Goal: Task Accomplishment & Management: Manage account settings

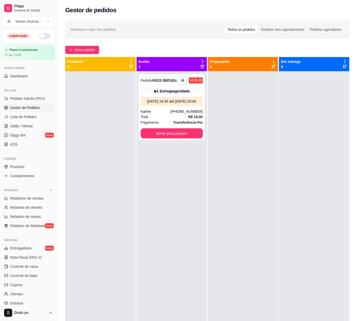
click at [251, 170] on div at bounding box center [243, 231] width 70 height 321
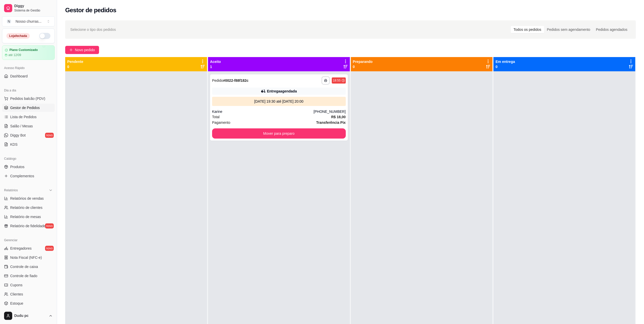
click at [301, 141] on div "**********" at bounding box center [279, 233] width 142 height 324
click at [298, 138] on button "Mover para preparo" at bounding box center [279, 134] width 130 height 10
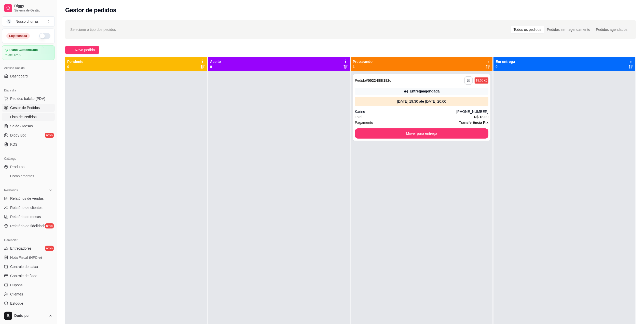
click at [24, 118] on span "Lista de Pedidos" at bounding box center [23, 116] width 26 height 5
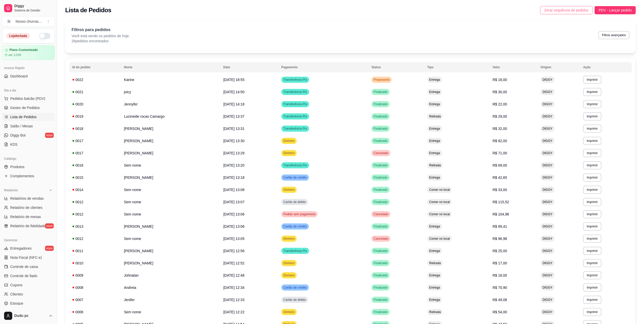
click at [363, 7] on button "Zerar sequência de pedidos" at bounding box center [566, 10] width 52 height 8
click at [363, 11] on span "Zerar sequência de pedidos" at bounding box center [566, 10] width 44 height 6
click at [66, 95] on div "**********" at bounding box center [350, 233] width 571 height 350
click at [35, 109] on span "Gestor de Pedidos" at bounding box center [25, 107] width 30 height 5
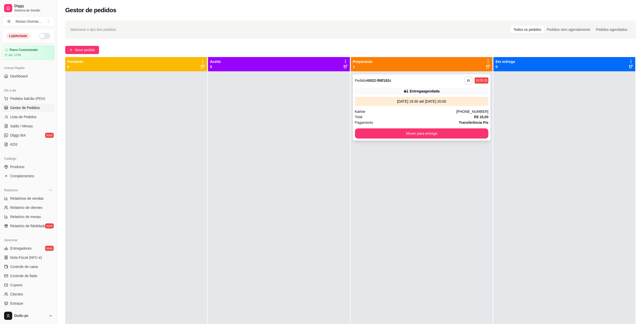
click at [363, 81] on icon "button" at bounding box center [468, 80] width 3 height 3
click at [363, 101] on button "IMPRESSORA" at bounding box center [452, 98] width 36 height 8
click at [363, 80] on icon "button" at bounding box center [468, 80] width 3 height 3
click at [363, 98] on button "IMPRESSORA" at bounding box center [451, 98] width 37 height 8
click at [24, 169] on link "Produtos" at bounding box center [28, 167] width 53 height 8
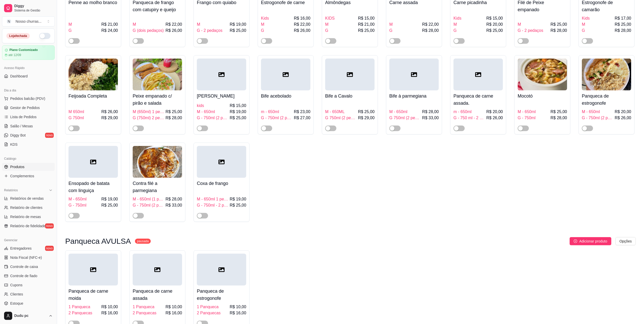
scroll to position [660, 0]
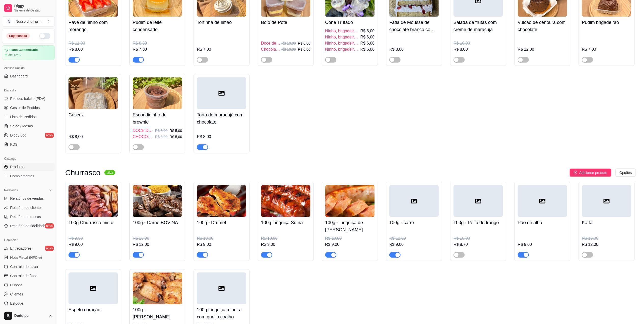
drag, startPoint x: 647, startPoint y: 146, endPoint x: 467, endPoint y: 322, distance: 251.6
click at [363, 321] on div "100g Churrasco misto R$ 9,50 R$ 9,00 100g - Carne BOVINA R$ 15,00 R$ 12,00 100g…" at bounding box center [350, 262] width 571 height 160
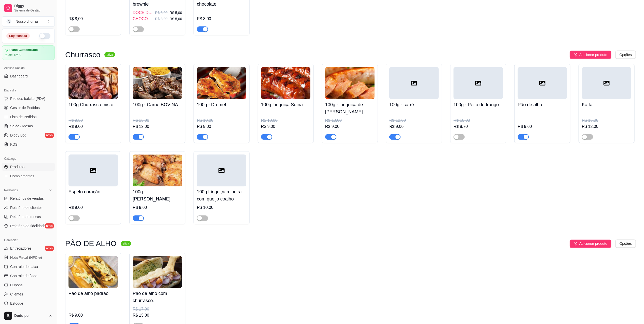
scroll to position [791, 0]
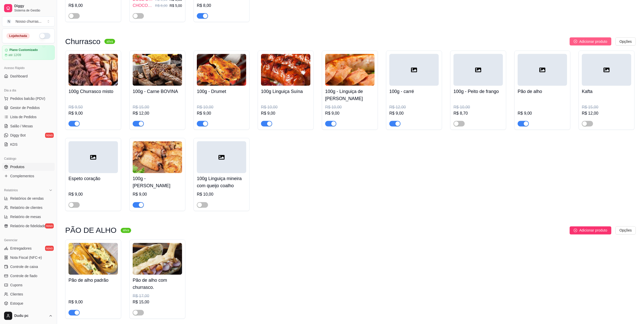
click at [363, 44] on span "Adicionar produto" at bounding box center [593, 42] width 28 height 6
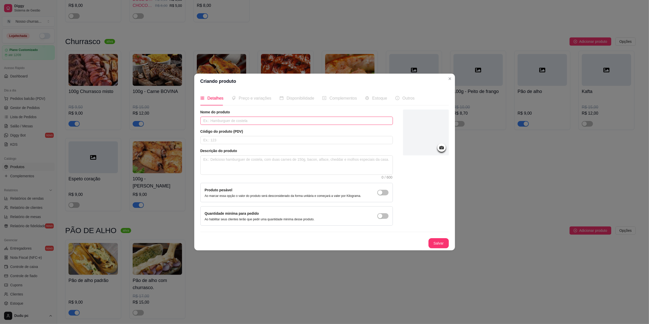
click at [324, 121] on input "text" at bounding box center [296, 121] width 193 height 8
type input "p"
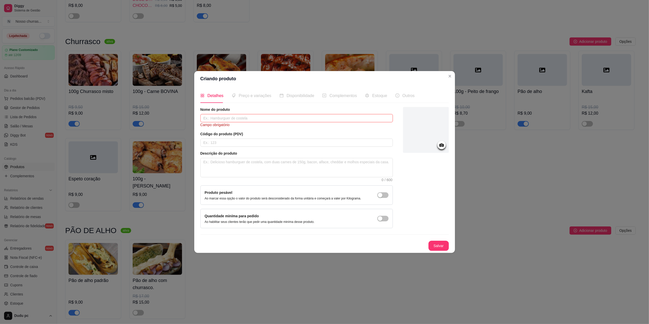
type input "O"
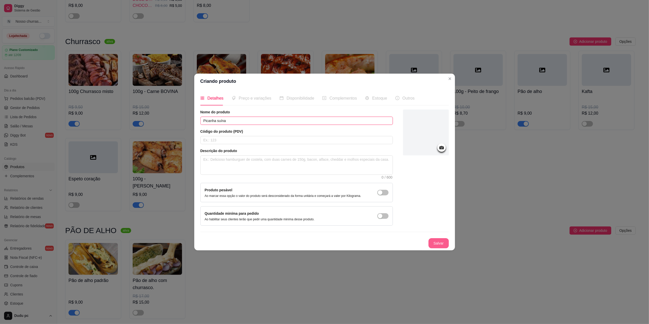
type input "Picanha suína"
click at [363, 243] on button "Salvar" at bounding box center [439, 243] width 20 height 10
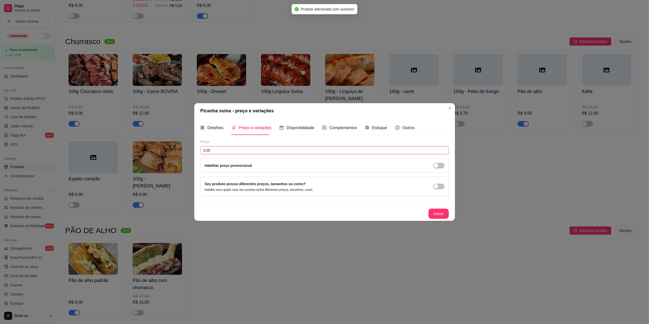
click at [276, 151] on input "0,00" at bounding box center [324, 150] width 249 height 8
click at [216, 126] on span "Detalhes" at bounding box center [216, 128] width 16 height 4
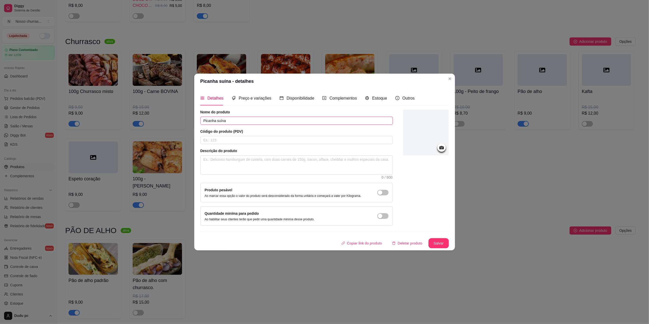
click at [203, 118] on input "Picanha suína" at bounding box center [296, 121] width 193 height 8
type input "100g Picanha suína"
click at [363, 247] on button "Salvar" at bounding box center [439, 243] width 20 height 10
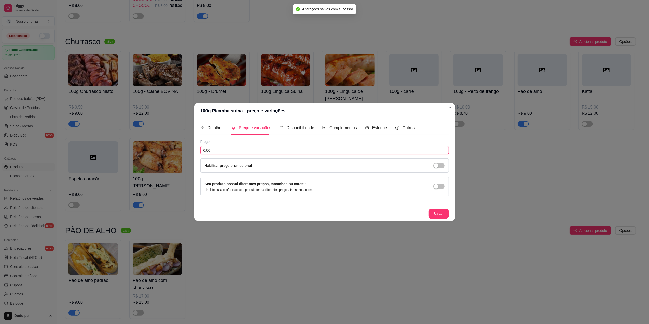
click at [332, 146] on input "0,00" at bounding box center [324, 150] width 249 height 8
type input "9,00"
click at [363, 212] on button "Salvar" at bounding box center [439, 214] width 20 height 10
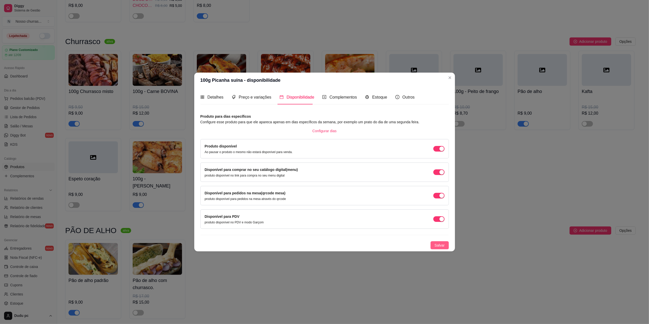
click at [363, 247] on span "Salvar" at bounding box center [440, 245] width 10 height 6
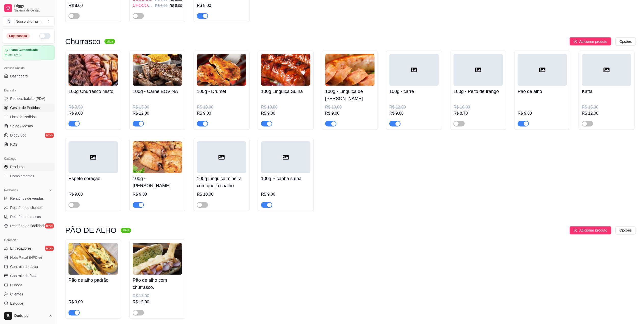
click at [34, 107] on span "Gestor de Pedidos" at bounding box center [25, 107] width 30 height 5
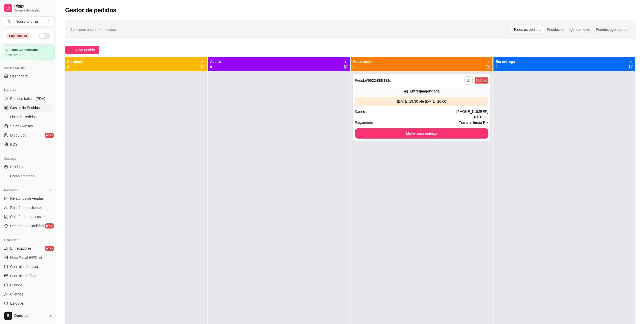
click at [40, 37] on button "button" at bounding box center [44, 36] width 11 height 6
click at [28, 168] on link "Produtos" at bounding box center [28, 167] width 53 height 8
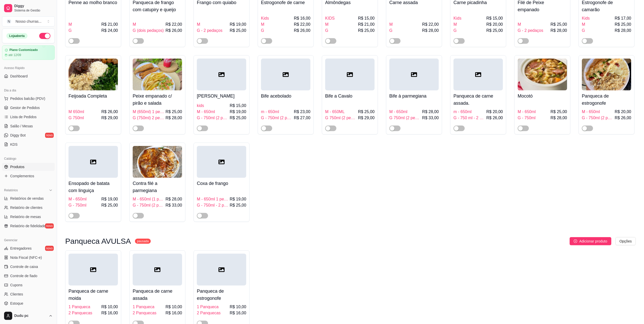
scroll to position [566, 0]
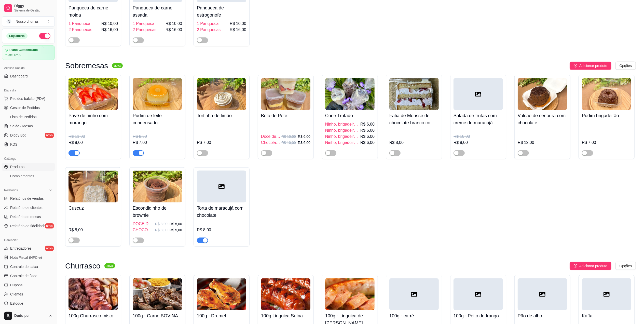
click at [138, 155] on span "button" at bounding box center [138, 153] width 11 height 6
click at [3, 105] on link "Gestor de Pedidos" at bounding box center [28, 108] width 53 height 8
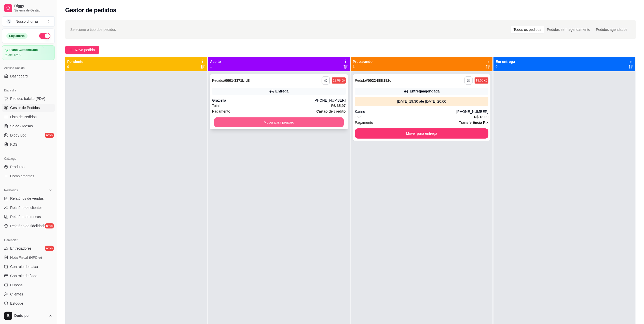
click at [243, 120] on button "Mover para preparo" at bounding box center [279, 122] width 130 height 10
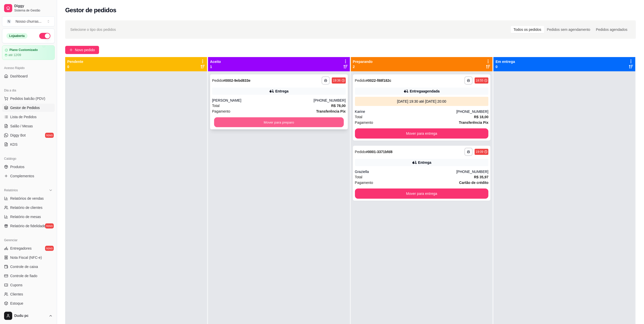
click at [268, 122] on button "Mover para preparo" at bounding box center [279, 122] width 130 height 10
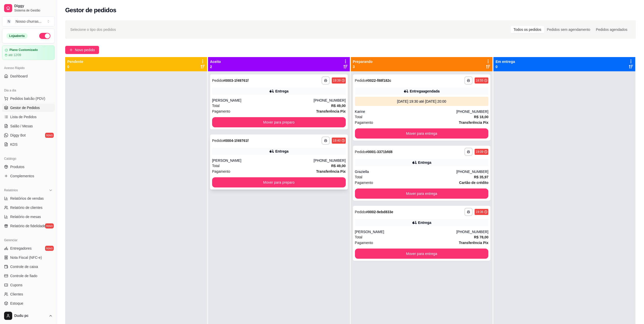
click at [296, 164] on div "Total R$ 49,00" at bounding box center [279, 166] width 134 height 6
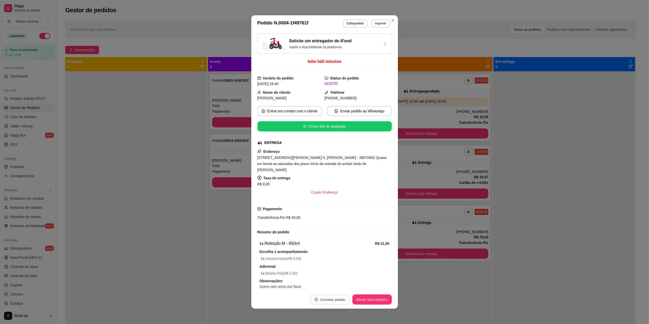
click at [327, 297] on button "Cancelar pedido" at bounding box center [329, 300] width 39 height 10
click at [333, 289] on button "Sim" at bounding box center [342, 287] width 20 height 10
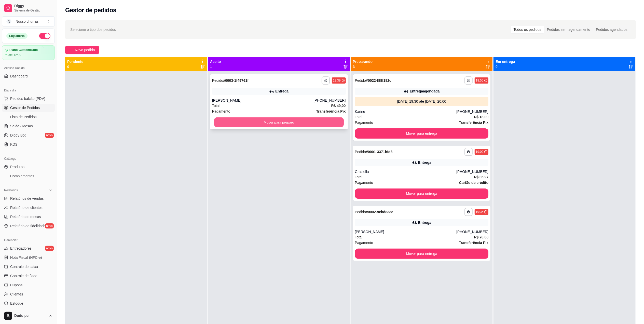
click at [274, 126] on button "Mover para preparo" at bounding box center [279, 122] width 130 height 10
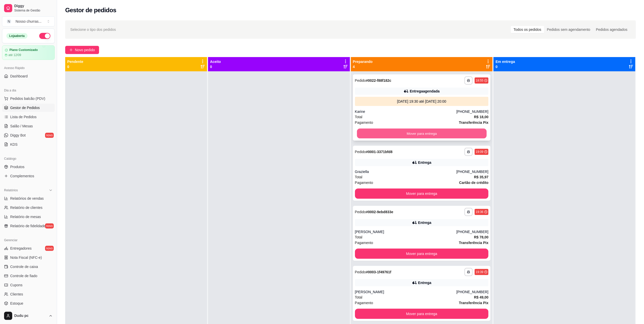
click at [363, 131] on button "Mover para entrega" at bounding box center [422, 134] width 130 height 10
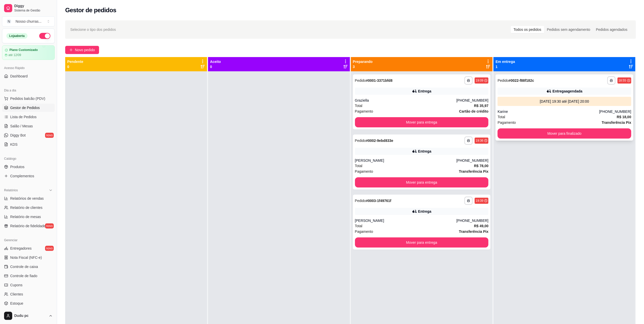
click at [363, 93] on div "Entrega agendada" at bounding box center [565, 91] width 134 height 7
click at [363, 84] on div "**********" at bounding box center [422, 80] width 134 height 8
click at [363, 119] on button "Mover para entrega" at bounding box center [422, 122] width 134 height 10
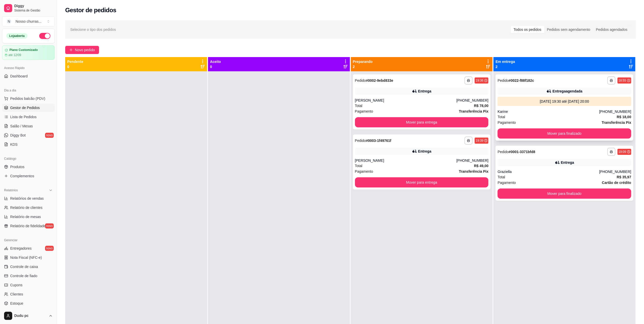
click at [363, 100] on div "[DATE] 19:30 até [DATE] 20:00" at bounding box center [565, 101] width 130 height 5
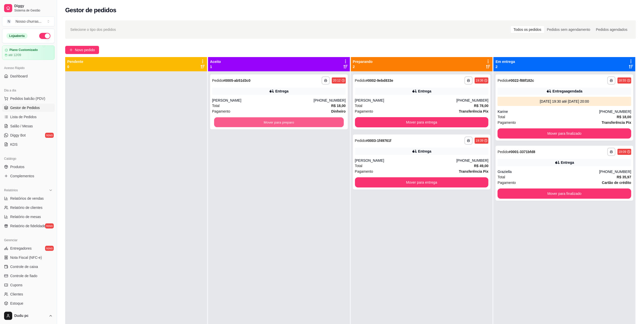
click at [231, 122] on button "Mover para preparo" at bounding box center [279, 122] width 130 height 10
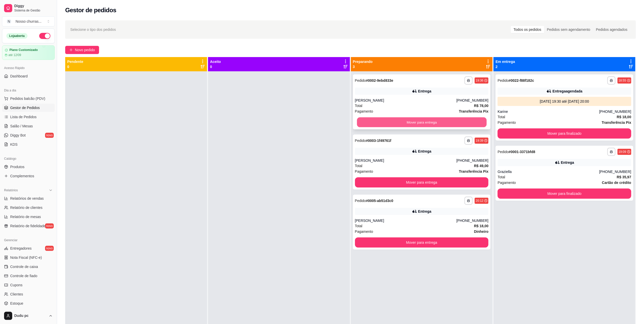
click at [363, 125] on button "Mover para entrega" at bounding box center [422, 122] width 130 height 10
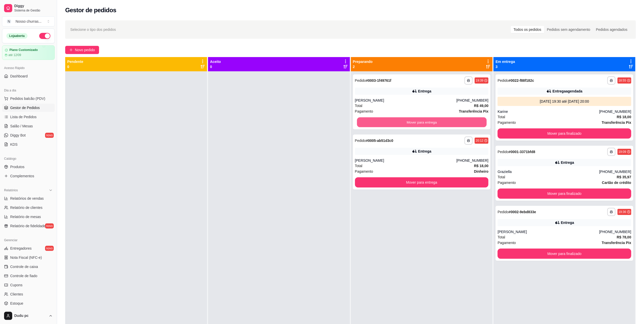
click at [363, 125] on button "Mover para entrega" at bounding box center [422, 122] width 130 height 10
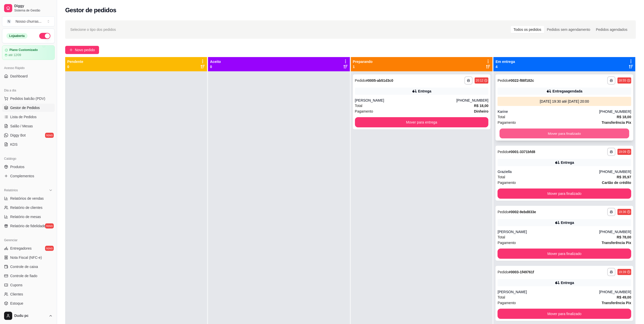
click at [363, 130] on button "Mover para finalizado" at bounding box center [565, 134] width 130 height 10
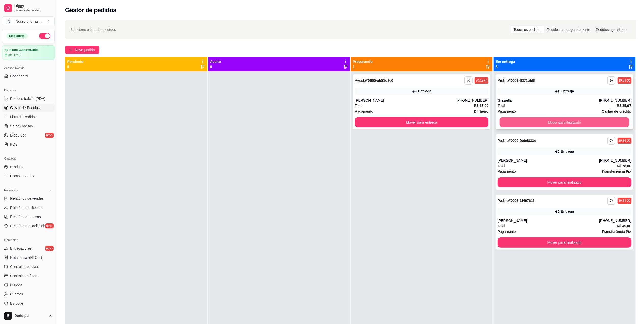
click at [363, 120] on button "Mover para finalizado" at bounding box center [565, 122] width 130 height 10
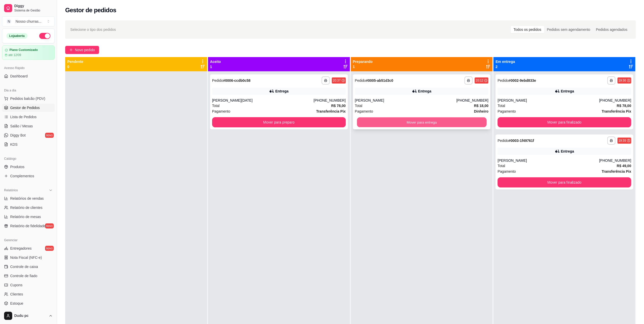
click at [363, 120] on button "Mover para entrega" at bounding box center [422, 122] width 130 height 10
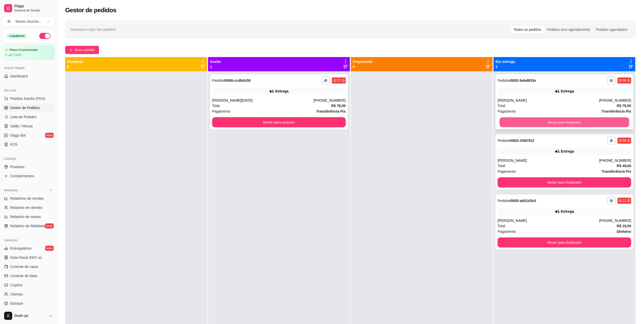
click at [363, 124] on button "Mover para finalizado" at bounding box center [565, 122] width 130 height 10
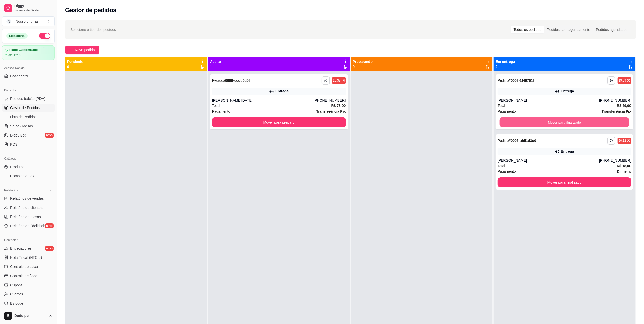
click at [363, 124] on button "Mover para finalizado" at bounding box center [565, 122] width 130 height 10
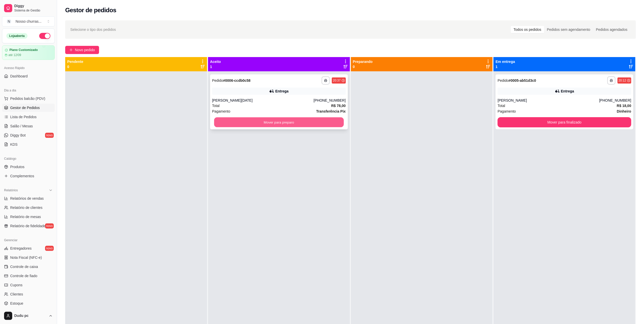
click at [325, 121] on button "Mover para preparo" at bounding box center [279, 122] width 130 height 10
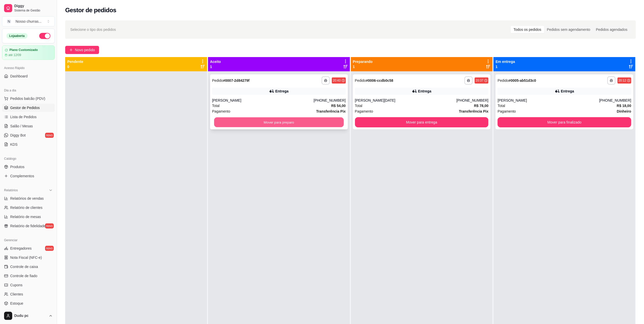
click at [321, 121] on button "Mover para preparo" at bounding box center [279, 122] width 130 height 10
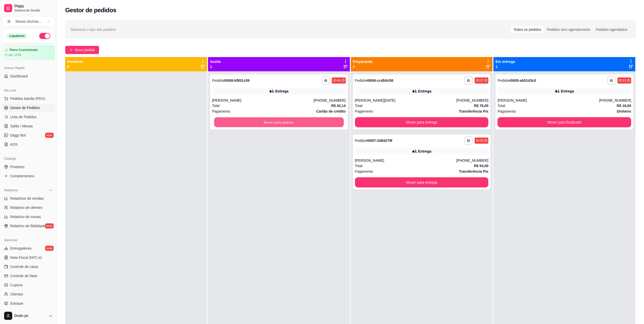
click at [325, 121] on button "Mover para preparo" at bounding box center [279, 122] width 130 height 10
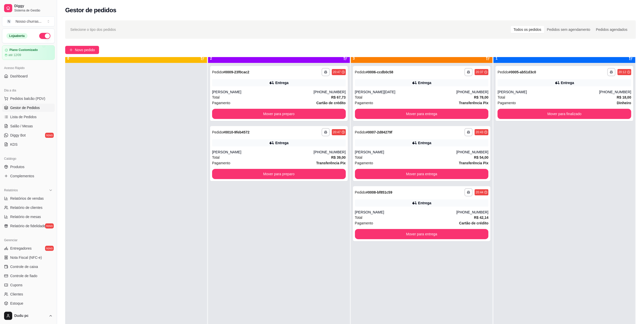
scroll to position [9, 0]
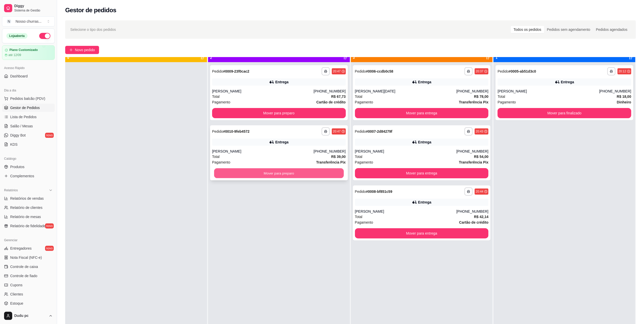
click at [226, 171] on button "Mover para preparo" at bounding box center [279, 173] width 130 height 10
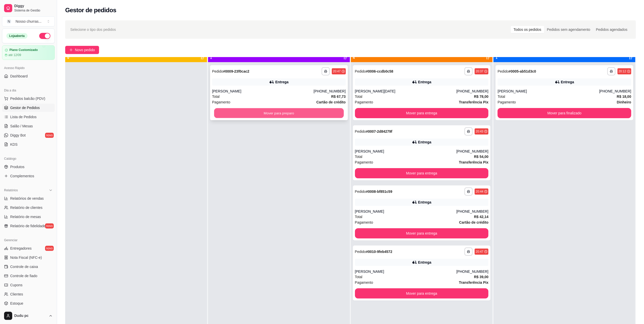
click at [237, 113] on button "Mover para preparo" at bounding box center [279, 113] width 130 height 10
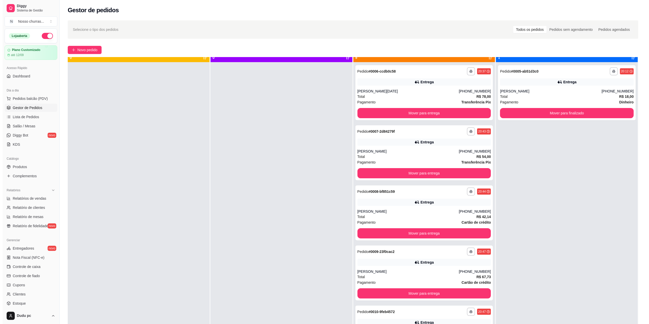
scroll to position [0, 0]
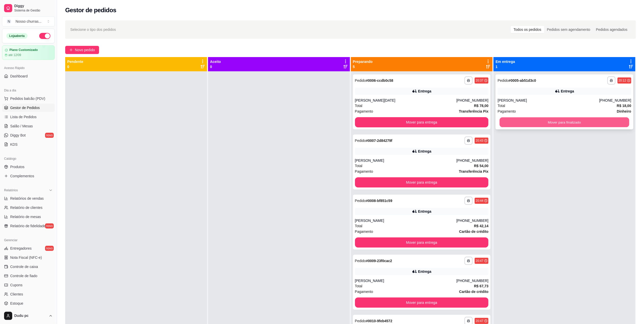
click at [363, 121] on button "Mover para finalizado" at bounding box center [565, 122] width 130 height 10
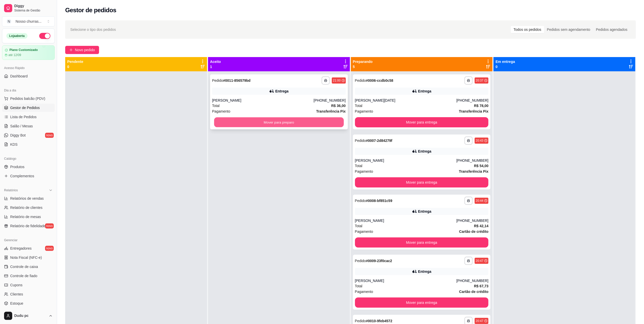
click at [330, 127] on button "Mover para preparo" at bounding box center [279, 122] width 130 height 10
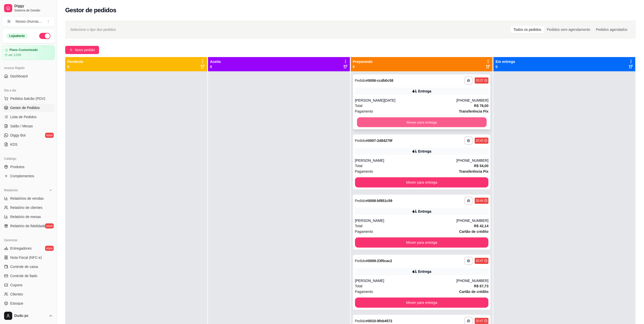
click at [363, 121] on button "Mover para entrega" at bounding box center [422, 122] width 130 height 10
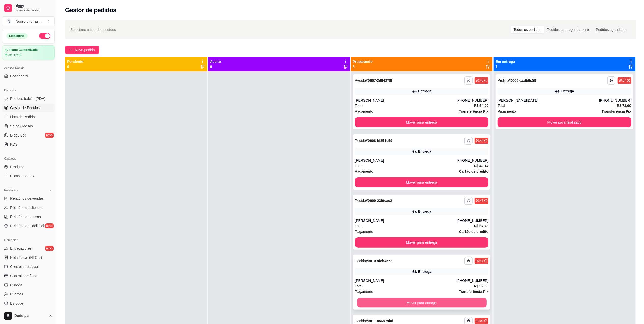
click at [361, 301] on button "Mover para entrega" at bounding box center [422, 303] width 130 height 10
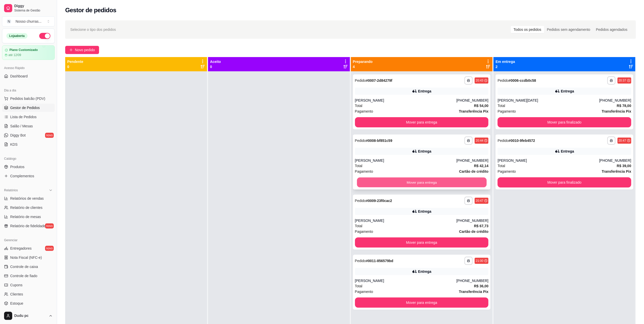
click at [363, 179] on button "Mover para entrega" at bounding box center [422, 183] width 130 height 10
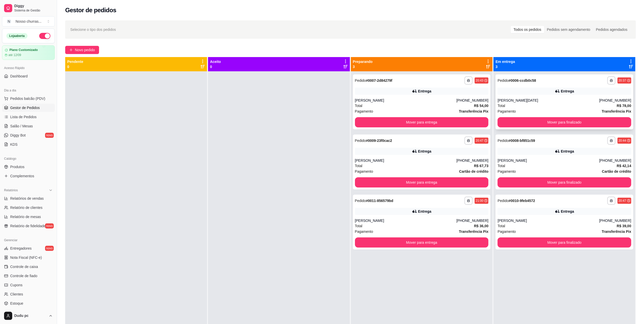
click at [363, 98] on div "[PERSON_NAME][DATE]" at bounding box center [549, 100] width 102 height 5
click at [363, 104] on div "Total R$ 78,00" at bounding box center [565, 106] width 134 height 6
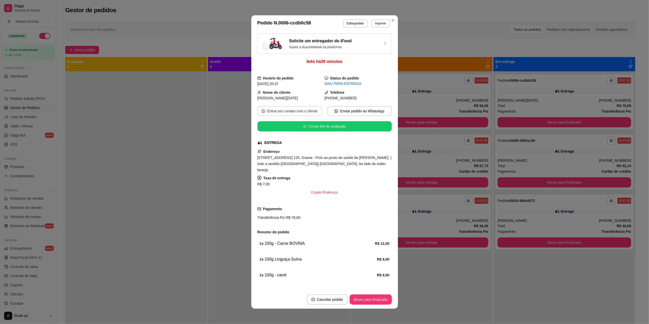
click at [273, 113] on button "Entrar em contato com o cliente" at bounding box center [289, 111] width 65 height 10
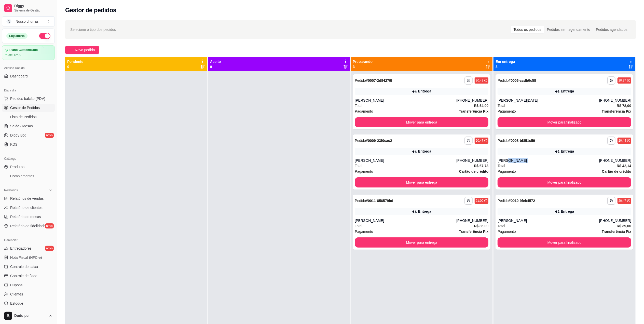
click at [363, 158] on div "[PERSON_NAME]" at bounding box center [549, 160] width 102 height 5
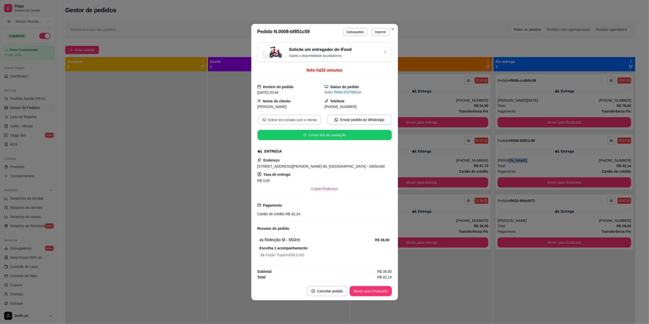
click at [302, 119] on button "Entrar em contato com o cliente" at bounding box center [289, 120] width 63 height 10
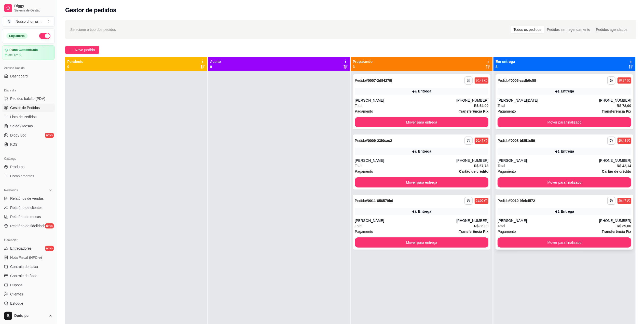
click at [363, 216] on div "**********" at bounding box center [565, 222] width 138 height 55
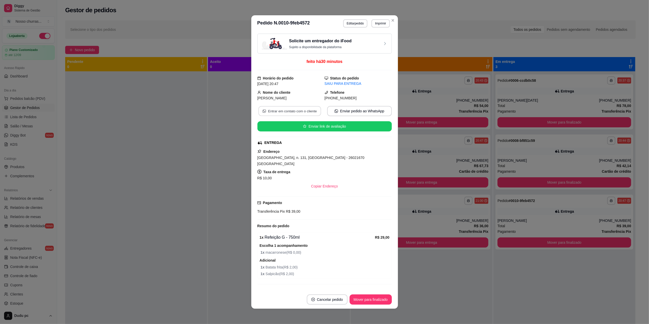
click at [290, 112] on button "Entrar em contato com o cliente" at bounding box center [289, 111] width 63 height 10
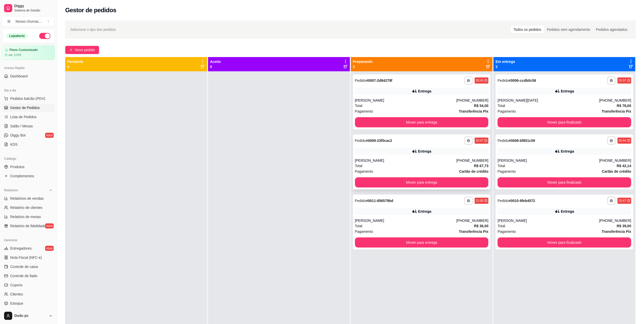
click at [363, 163] on span "R$ 67,73" at bounding box center [481, 166] width 15 height 6
click at [363, 217] on div "**********" at bounding box center [422, 222] width 138 height 55
click at [363, 229] on div "Pagamento Transferência Pix" at bounding box center [422, 232] width 134 height 6
click at [363, 147] on div "**********" at bounding box center [422, 161] width 138 height 55
click at [363, 102] on div "[PERSON_NAME]" at bounding box center [406, 100] width 102 height 5
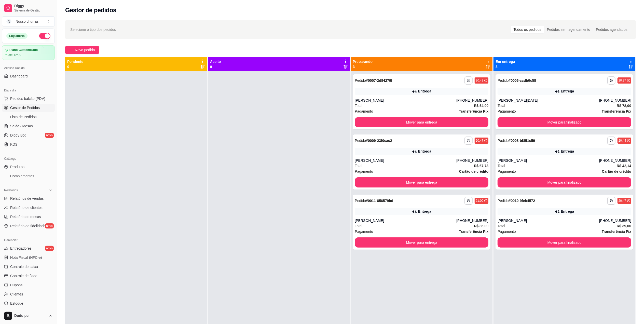
click at [363, 154] on div "Entrega" at bounding box center [422, 151] width 134 height 7
click at [76, 47] on span "Novo pedido" at bounding box center [85, 50] width 20 height 6
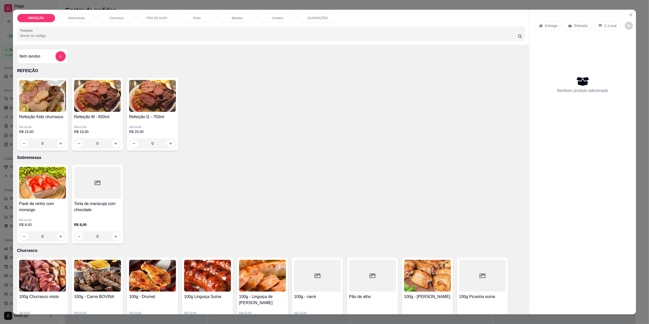
click at [58, 142] on div "0" at bounding box center [42, 143] width 47 height 10
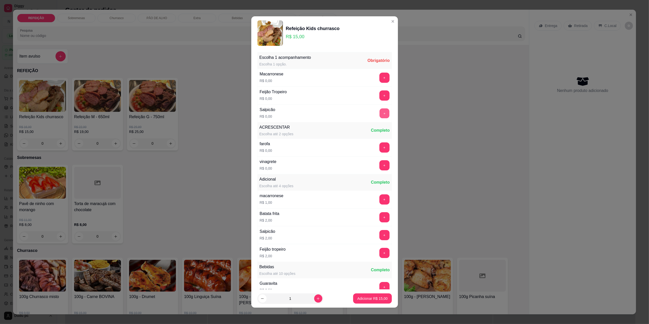
click at [363, 112] on button "+" at bounding box center [384, 113] width 10 height 10
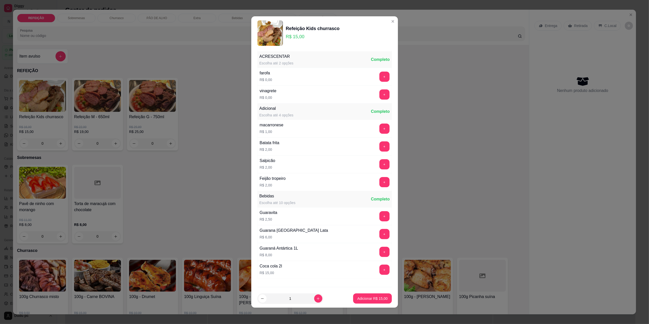
scroll to position [73, 0]
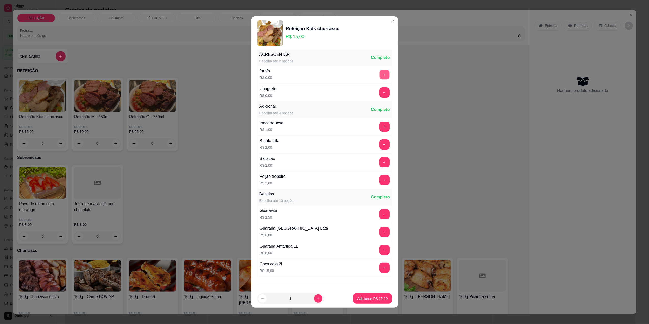
click at [363, 73] on button "+" at bounding box center [384, 75] width 10 height 10
click at [363, 91] on button "+" at bounding box center [384, 92] width 10 height 10
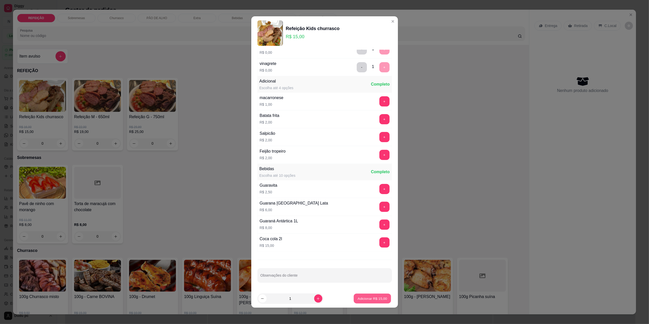
click at [363, 296] on p "Adicionar R$ 15,00" at bounding box center [373, 298] width 30 height 5
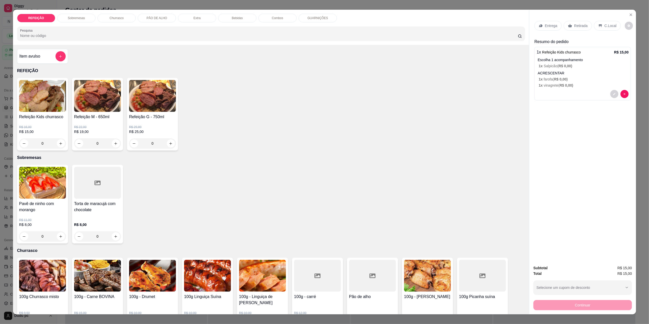
click at [113, 140] on div "0" at bounding box center [97, 143] width 47 height 10
click at [158, 118] on h4 "Refeição G - 750ml" at bounding box center [152, 117] width 47 height 6
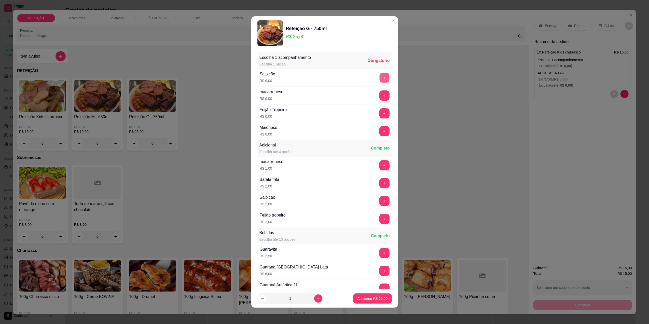
click at [363, 81] on button "+" at bounding box center [384, 78] width 10 height 10
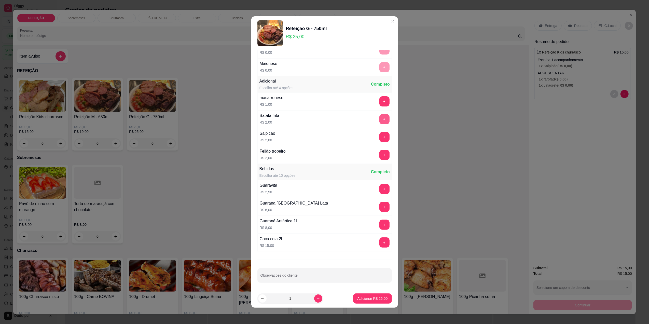
click at [363, 117] on button "+" at bounding box center [384, 119] width 10 height 10
click at [363, 298] on p "Adicionar R$ 27,00" at bounding box center [372, 298] width 30 height 5
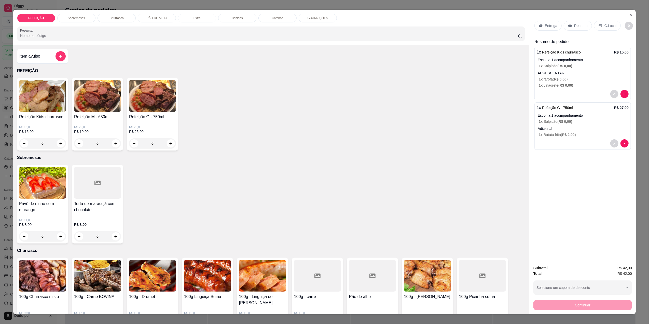
click at [112, 141] on div "0" at bounding box center [97, 143] width 47 height 10
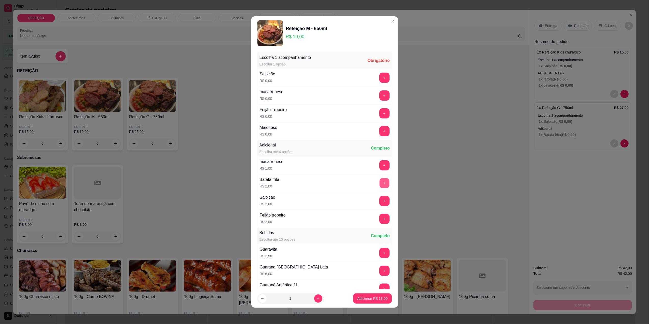
click at [363, 183] on button "+" at bounding box center [384, 183] width 10 height 10
click at [363, 78] on button "+" at bounding box center [384, 78] width 10 height 10
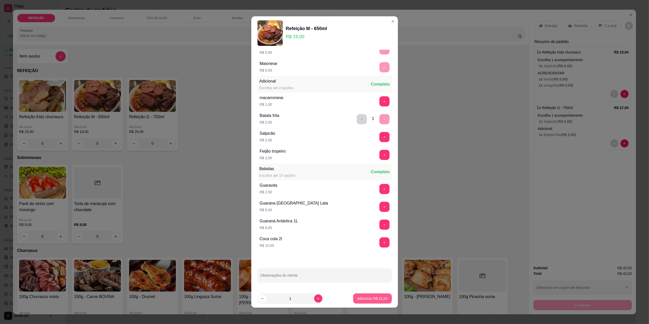
click at [363, 297] on p "Adicionar R$ 21,00" at bounding box center [372, 298] width 30 height 5
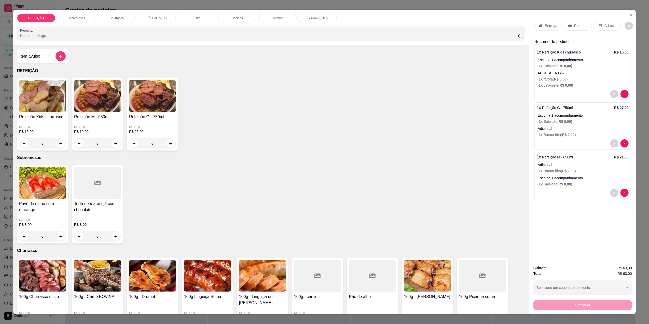
click at [363, 134] on span "R$ 2,00 )" at bounding box center [569, 135] width 14 height 4
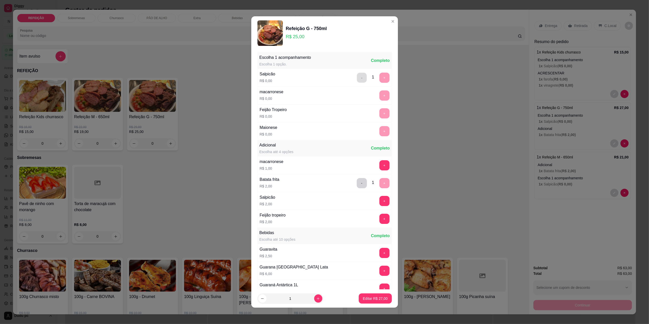
click at [357, 76] on button "-" at bounding box center [362, 78] width 10 height 10
click at [363, 115] on button "+" at bounding box center [384, 113] width 10 height 10
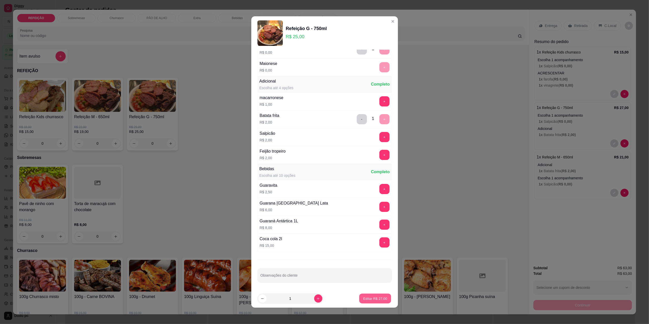
click at [363, 299] on p "Editar R$ 27,00" at bounding box center [375, 298] width 24 height 5
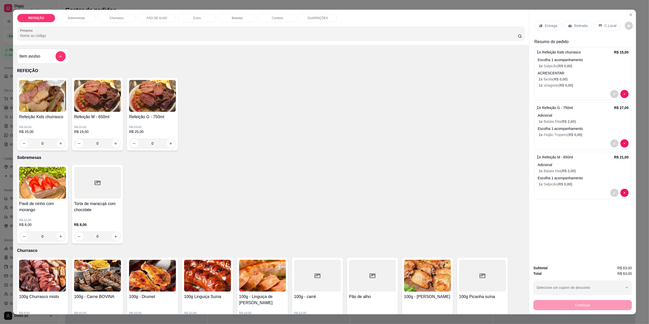
click at [238, 17] on p "Bebidas" at bounding box center [237, 18] width 11 height 4
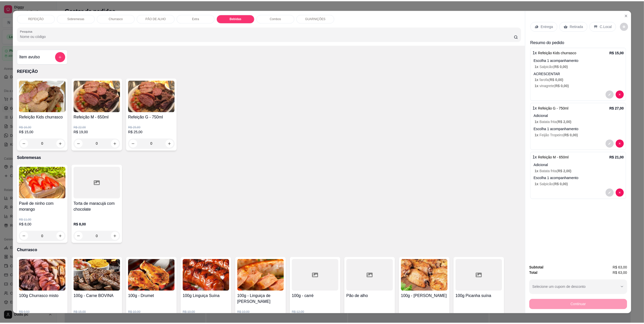
scroll to position [6, 0]
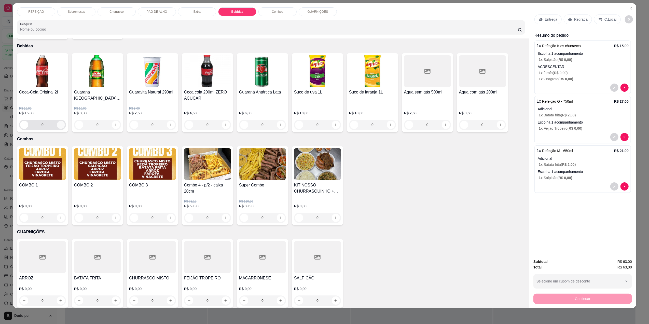
click at [60, 124] on icon "increase-product-quantity" at bounding box center [61, 125] width 3 height 3
click at [363, 20] on p "Retirada" at bounding box center [580, 19] width 13 height 5
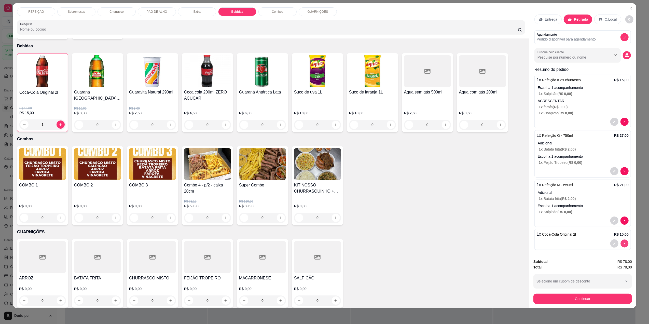
type input "0"
click at [363, 297] on button "Continuar" at bounding box center [583, 299] width 96 height 10
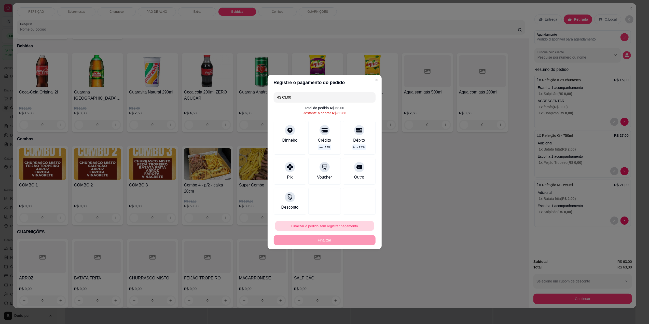
click at [299, 228] on button "Finalizar o pedido sem registrar pagamento" at bounding box center [324, 226] width 99 height 10
click at [355, 267] on button "Confirmar" at bounding box center [356, 268] width 18 height 8
type input "R$ 0,00"
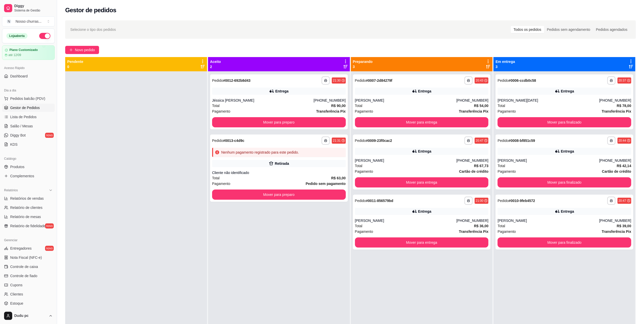
drag, startPoint x: 346, startPoint y: 243, endPoint x: 344, endPoint y: 238, distance: 5.0
click at [316, 120] on button "Mover para preparo" at bounding box center [279, 122] width 130 height 10
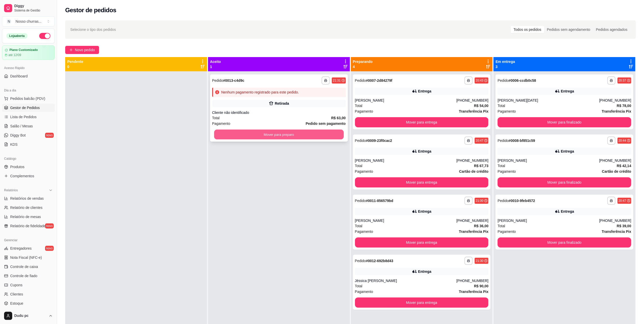
click at [315, 137] on button "Mover para preparo" at bounding box center [279, 135] width 130 height 10
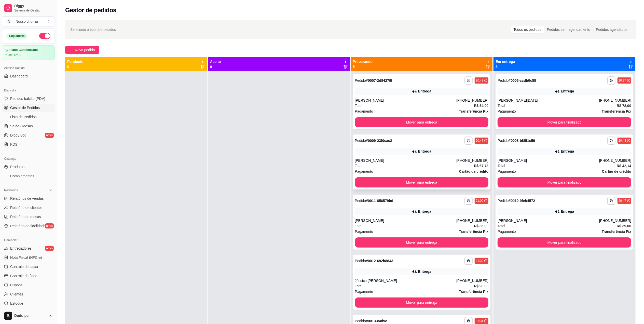
click at [363, 144] on div "**********" at bounding box center [422, 141] width 134 height 8
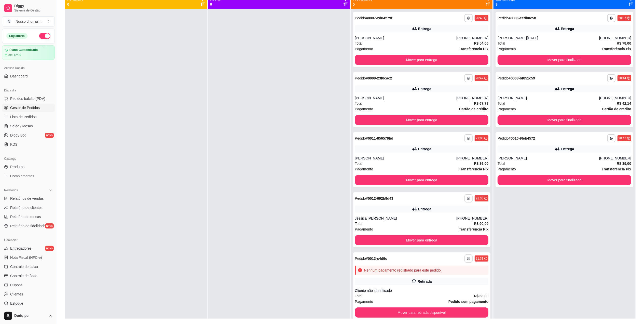
scroll to position [78, 0]
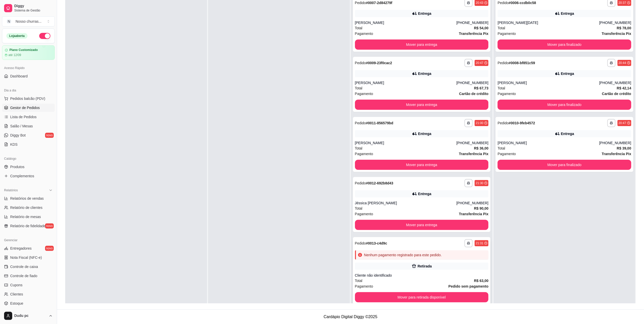
click at [363, 265] on div "Retirada" at bounding box center [422, 266] width 134 height 7
click at [363, 242] on icon "button" at bounding box center [468, 243] width 3 height 3
click at [363, 260] on button "IMPRESSORA" at bounding box center [452, 261] width 36 height 8
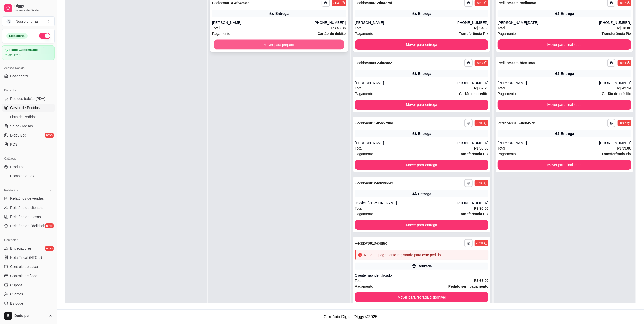
click at [322, 45] on button "Mover para preparo" at bounding box center [279, 45] width 130 height 10
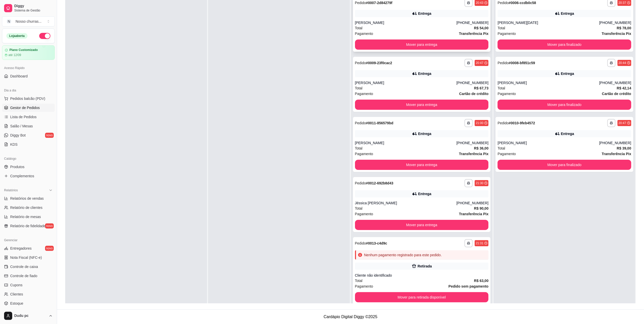
click at [363, 16] on div "Entrega" at bounding box center [422, 13] width 134 height 7
click at [363, 65] on div "**********" at bounding box center [422, 63] width 134 height 8
click at [363, 143] on div "[PERSON_NAME]" at bounding box center [406, 142] width 102 height 5
click at [363, 11] on div "**********" at bounding box center [350, 125] width 587 height 370
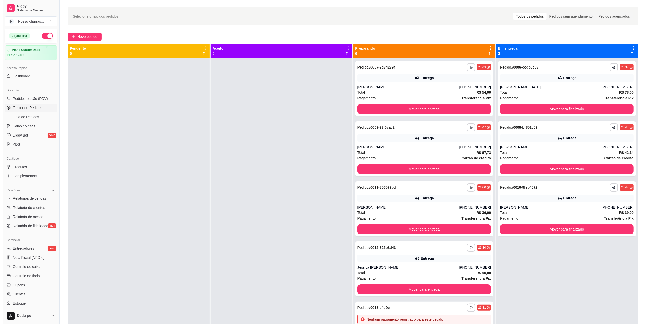
scroll to position [0, 0]
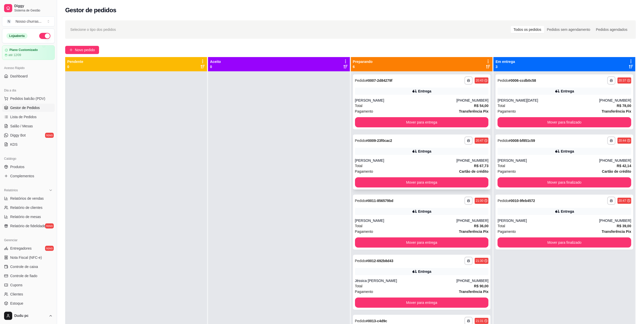
click at [363, 156] on div "**********" at bounding box center [422, 161] width 138 height 55
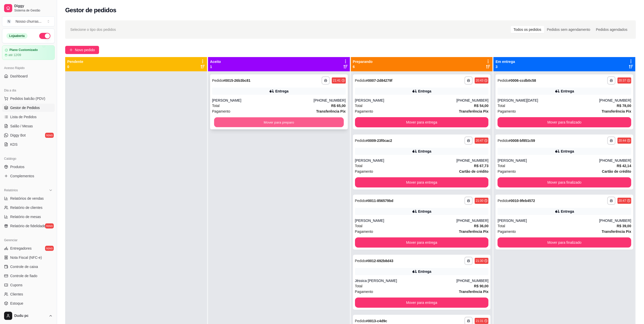
click at [323, 122] on button "Mover para preparo" at bounding box center [279, 122] width 130 height 10
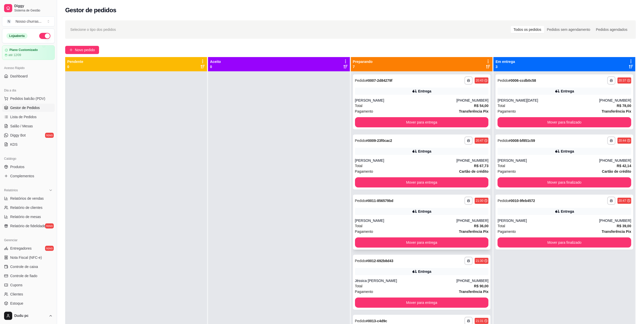
click at [363, 217] on div "**********" at bounding box center [422, 222] width 138 height 55
click at [363, 266] on div "**********" at bounding box center [422, 282] width 138 height 55
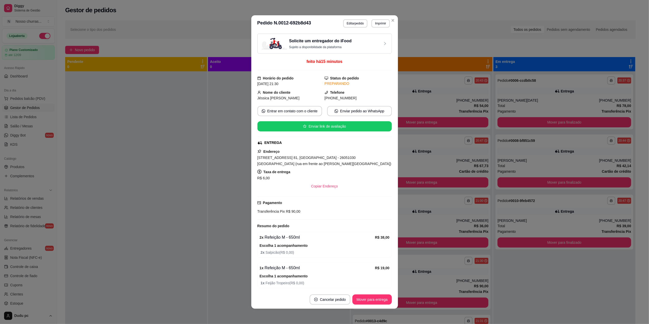
scroll to position [55, 0]
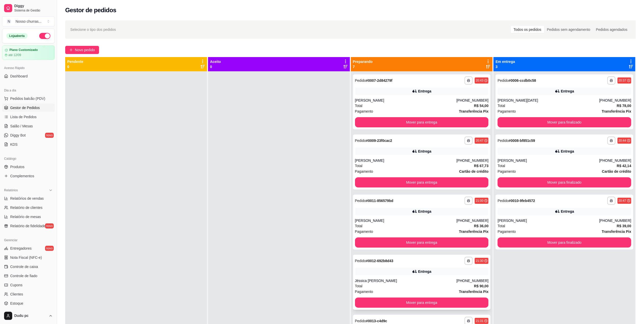
click at [363, 281] on div "Jéssica [PERSON_NAME]" at bounding box center [406, 280] width 102 height 5
click at [363, 105] on div "Total R$ 54,00" at bounding box center [422, 106] width 134 height 6
click at [363, 135] on div "**********" at bounding box center [422, 161] width 138 height 55
click at [363, 119] on button "Mover para finalizado" at bounding box center [565, 122] width 130 height 10
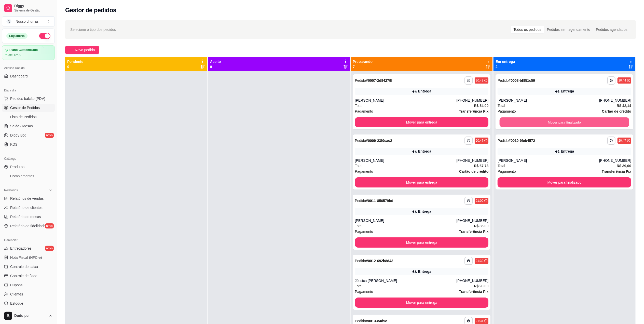
click at [363, 119] on button "Mover para finalizado" at bounding box center [565, 122] width 130 height 10
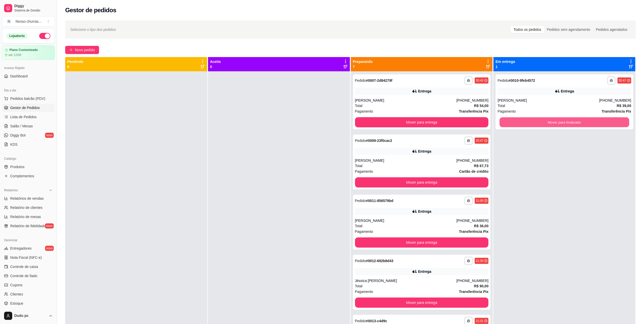
click at [363, 119] on button "Mover para finalizado" at bounding box center [565, 122] width 130 height 10
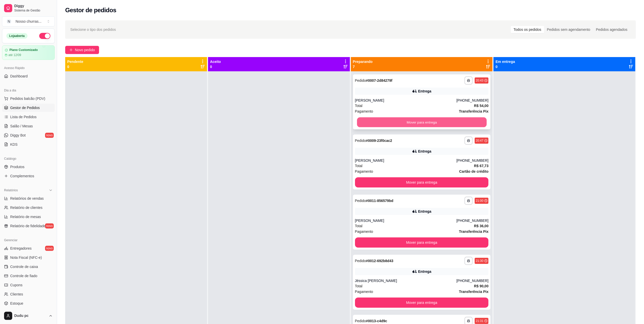
click at [363, 120] on button "Mover para entrega" at bounding box center [422, 122] width 130 height 10
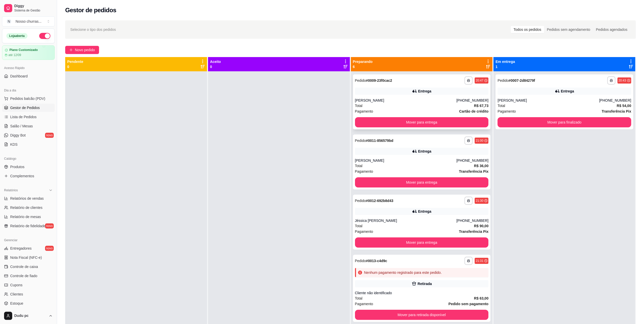
click at [363, 105] on div "Total R$ 67,73" at bounding box center [422, 106] width 134 height 6
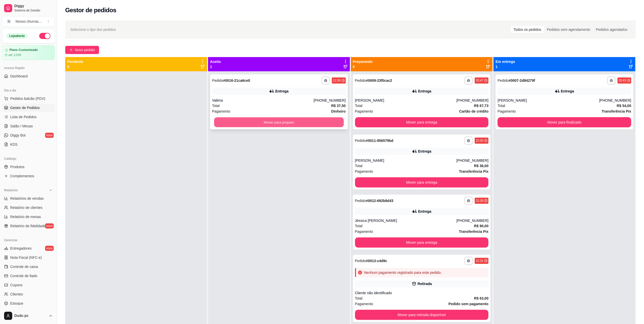
click at [220, 125] on button "Mover para preparo" at bounding box center [279, 122] width 130 height 10
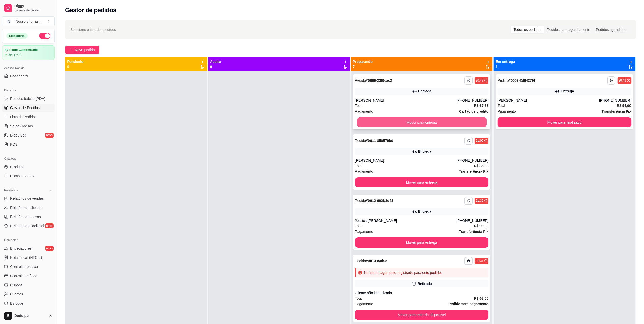
click at [363, 121] on button "Mover para entrega" at bounding box center [422, 122] width 130 height 10
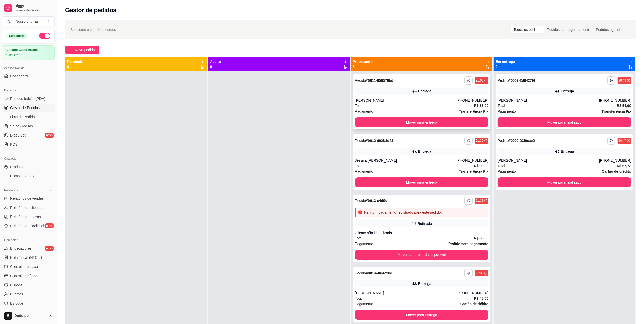
click at [363, 107] on div "Total R$ 36,00" at bounding box center [422, 106] width 134 height 6
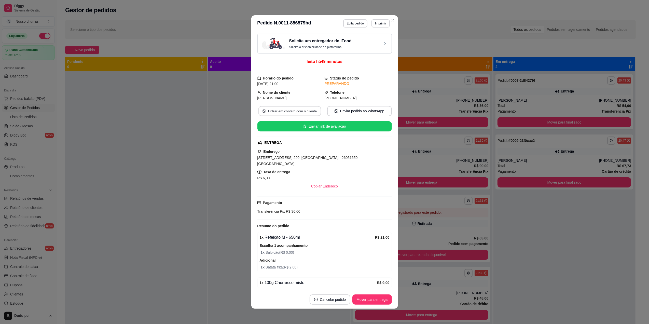
click at [299, 112] on button "Entrar em contato com o cliente" at bounding box center [289, 111] width 63 height 10
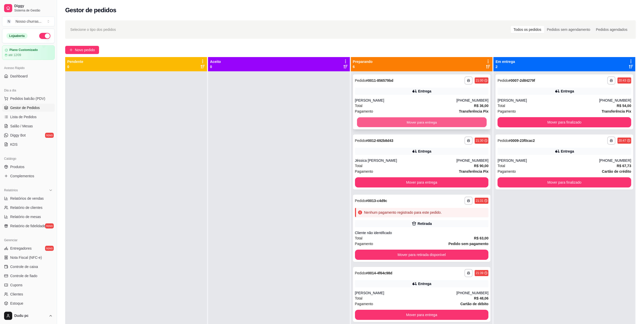
click at [363, 122] on button "Mover para entrega" at bounding box center [422, 122] width 130 height 10
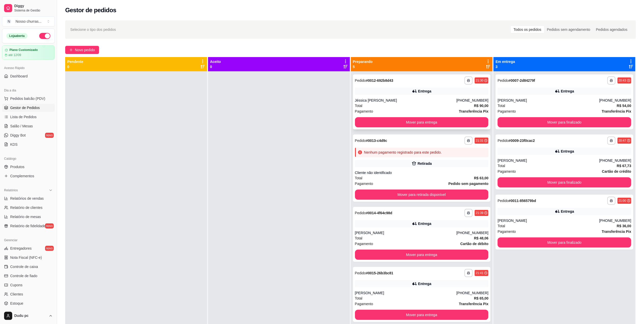
click at [363, 106] on div "Total R$ 90,00" at bounding box center [422, 106] width 134 height 6
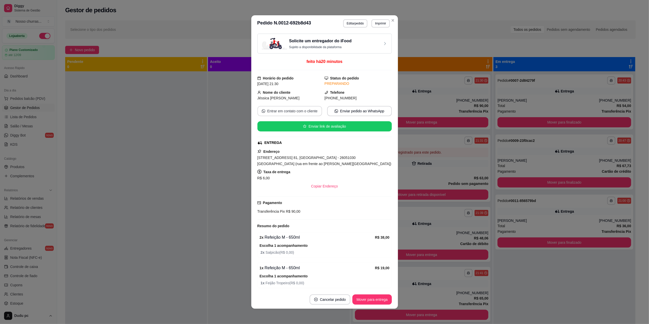
click at [294, 110] on button "Entrar em contato com o cliente" at bounding box center [289, 111] width 65 height 10
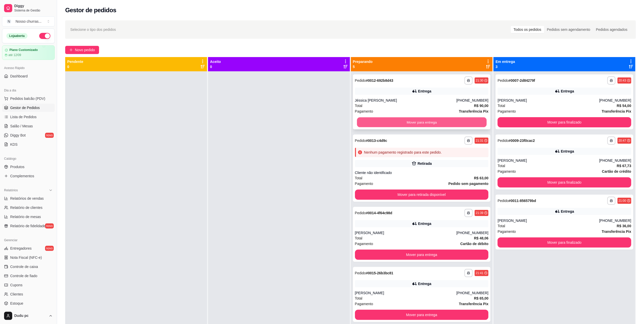
click at [363, 120] on button "Mover para entrega" at bounding box center [422, 122] width 130 height 10
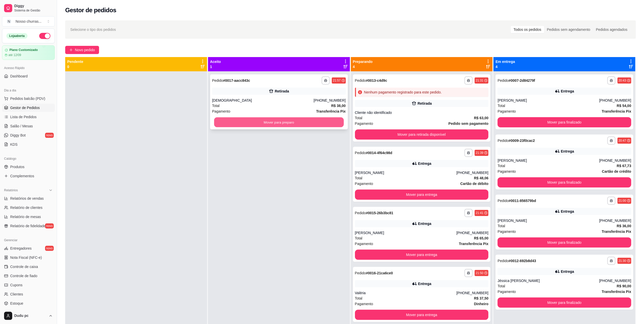
click at [303, 126] on button "Mover para preparo" at bounding box center [279, 122] width 130 height 10
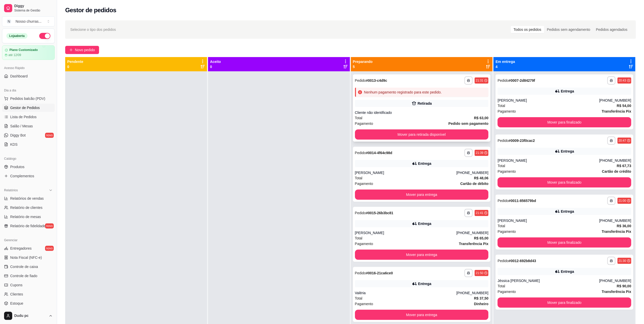
click at [363, 92] on div "Nenhum pagamento registrado para este pedido." at bounding box center [403, 92] width 78 height 5
click at [363, 122] on button "Mover para finalizado" at bounding box center [565, 122] width 130 height 10
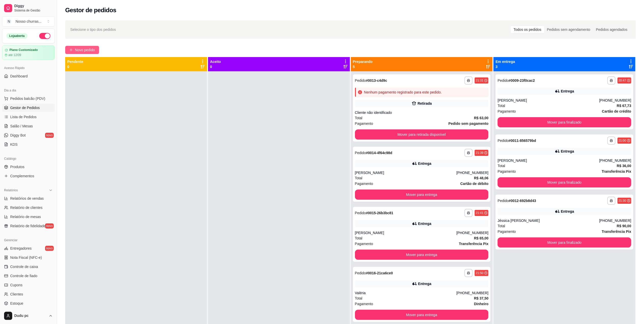
click at [92, 46] on button "Novo pedido" at bounding box center [82, 50] width 34 height 8
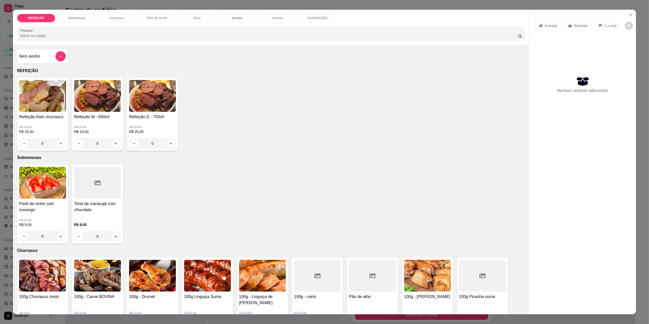
click at [59, 144] on div "0" at bounding box center [42, 143] width 47 height 10
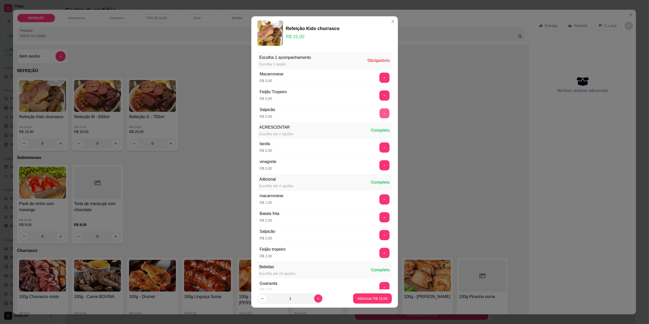
click at [363, 117] on button "+" at bounding box center [384, 113] width 10 height 10
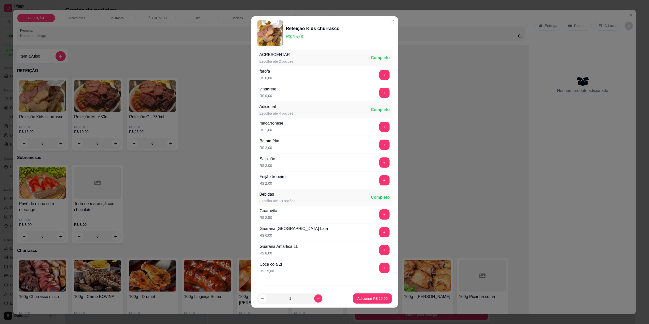
scroll to position [73, 0]
click at [363, 296] on p "Adicionar R$ 15,00" at bounding box center [373, 298] width 30 height 5
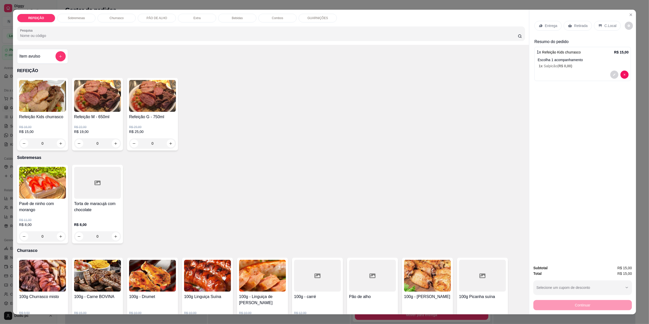
click at [363, 23] on p "Retirada" at bounding box center [580, 25] width 13 height 5
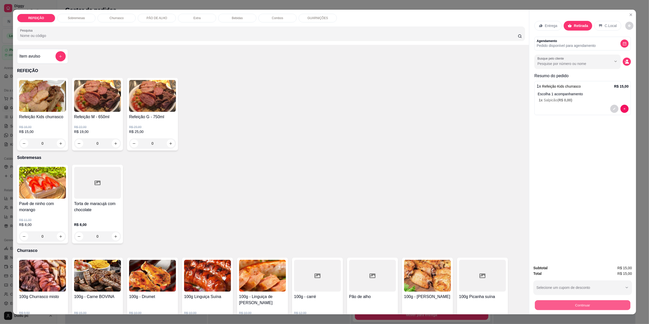
click at [363, 301] on button "Continuar" at bounding box center [583, 305] width 96 height 10
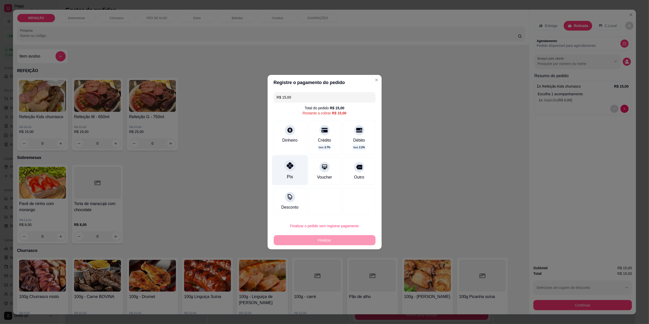
click at [292, 176] on div "Pix" at bounding box center [290, 176] width 6 height 7
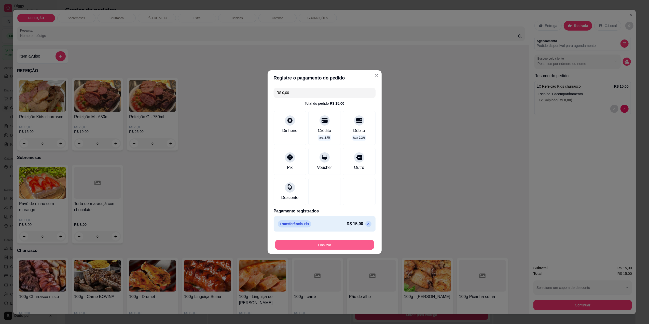
click at [328, 244] on button "Finalizar" at bounding box center [324, 245] width 99 height 10
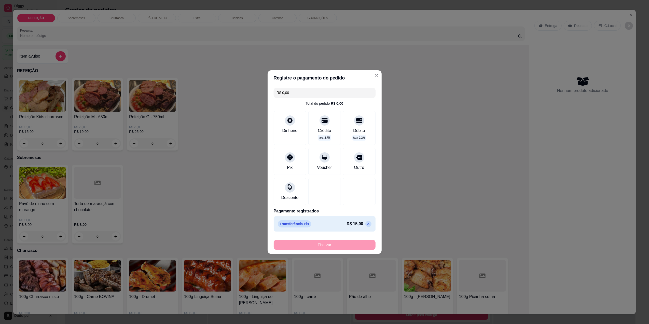
type input "-R$ 15,00"
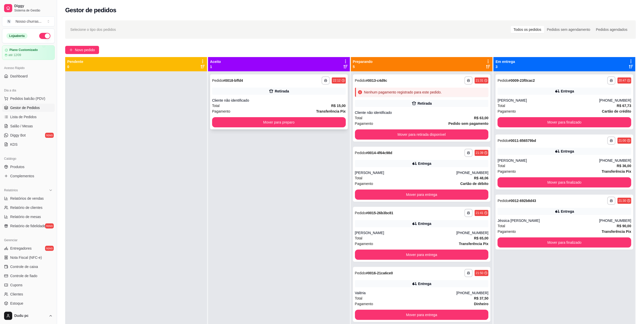
click at [290, 114] on div "**********" at bounding box center [279, 101] width 138 height 55
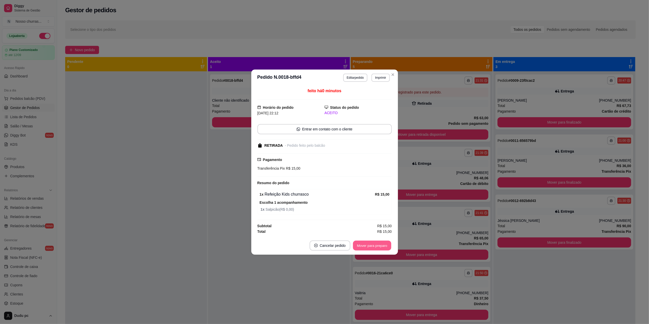
click at [363, 245] on button "Mover para preparo" at bounding box center [372, 245] width 38 height 10
click at [363, 245] on button "Mover para retirada disponível" at bounding box center [363, 245] width 55 height 10
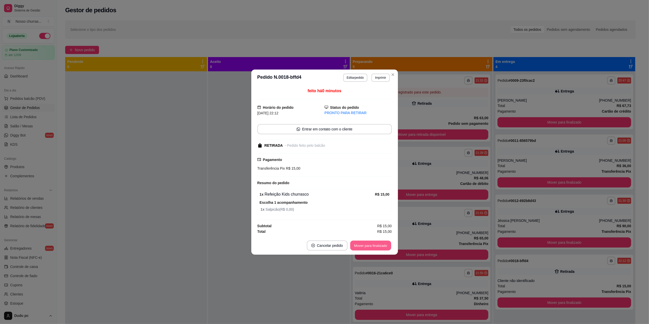
click at [363, 245] on button "Mover para finalizado" at bounding box center [370, 245] width 41 height 10
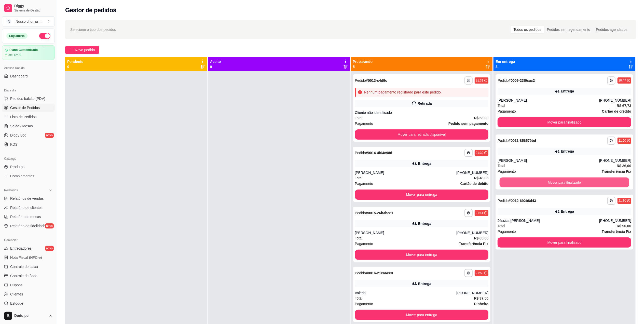
click at [363, 182] on button "Mover para finalizado" at bounding box center [565, 183] width 130 height 10
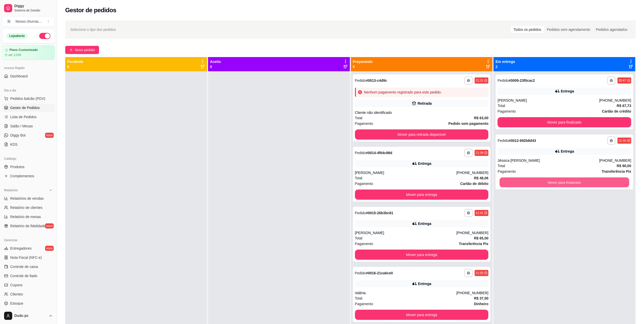
click at [363, 182] on button "Mover para finalizado" at bounding box center [565, 183] width 130 height 10
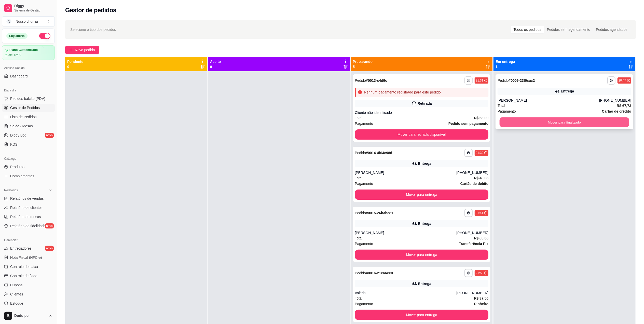
click at [363, 119] on button "Mover para finalizado" at bounding box center [565, 122] width 130 height 10
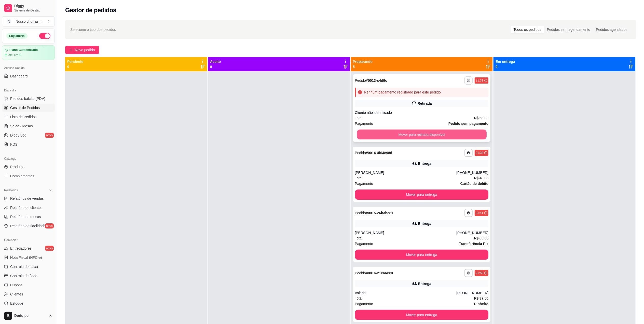
click at [363, 130] on button "Mover para retirada disponível" at bounding box center [422, 135] width 130 height 10
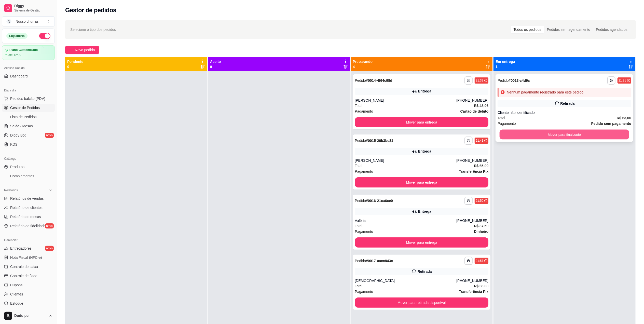
click at [363, 137] on button "Mover para finalizado" at bounding box center [565, 135] width 130 height 10
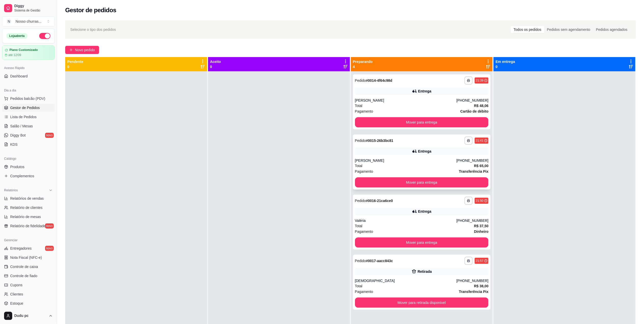
click at [363, 159] on div "[PHONE_NUMBER]" at bounding box center [472, 160] width 32 height 5
click at [363, 165] on div "Total R$ 65,00" at bounding box center [422, 166] width 134 height 6
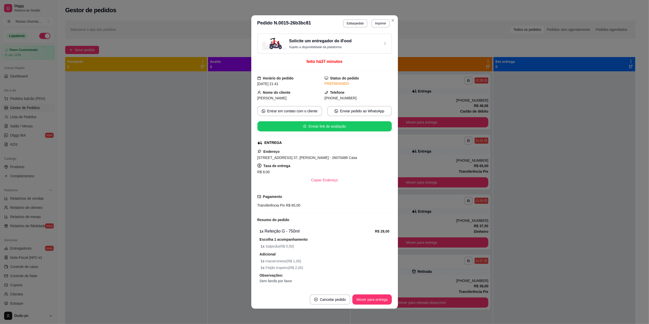
click at [363, 274] on div "1 x Refeição G - 750ml R$ 28,00 Escolha 1 acompanhamento 1 x Salpicão ( R$ 0,00…" at bounding box center [324, 256] width 134 height 60
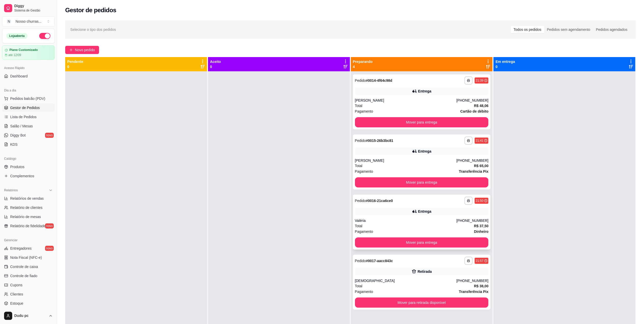
click at [363, 208] on div "Entrega" at bounding box center [422, 211] width 134 height 7
click at [363, 150] on div at bounding box center [565, 233] width 142 height 324
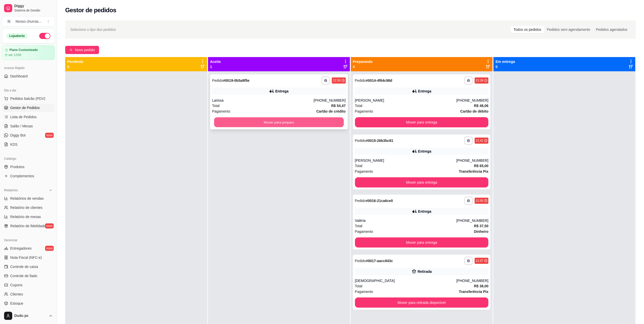
click at [330, 123] on button "Mover para preparo" at bounding box center [279, 122] width 130 height 10
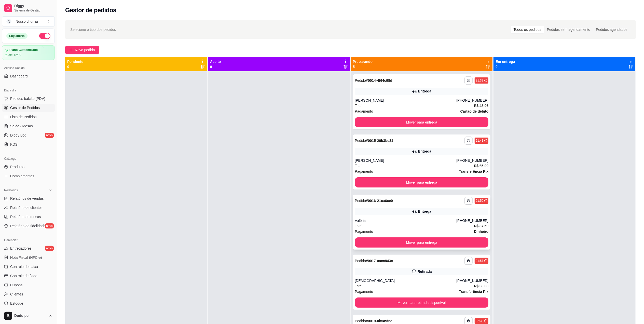
click at [363, 221] on div "Valéria" at bounding box center [406, 220] width 102 height 5
click at [363, 95] on div "**********" at bounding box center [422, 101] width 138 height 55
click at [363, 122] on button "Mover para entrega" at bounding box center [422, 122] width 130 height 10
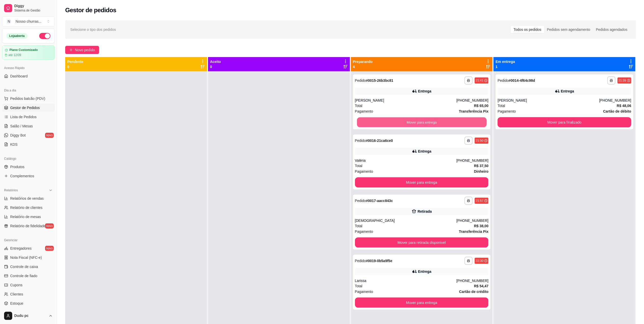
click at [363, 122] on button "Mover para entrega" at bounding box center [422, 122] width 130 height 10
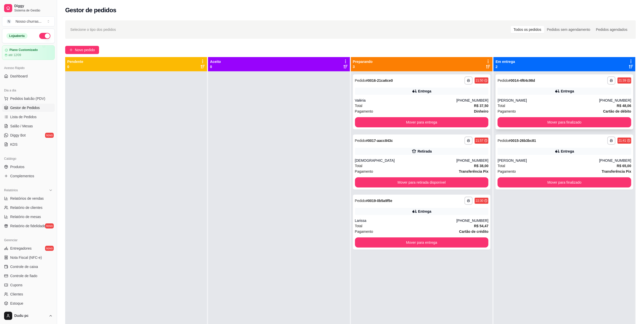
click at [363, 87] on div "**********" at bounding box center [565, 101] width 138 height 55
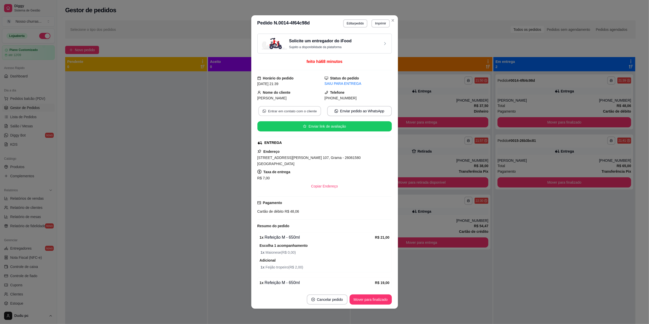
click at [292, 111] on button "Entrar em contato com o cliente" at bounding box center [289, 111] width 63 height 10
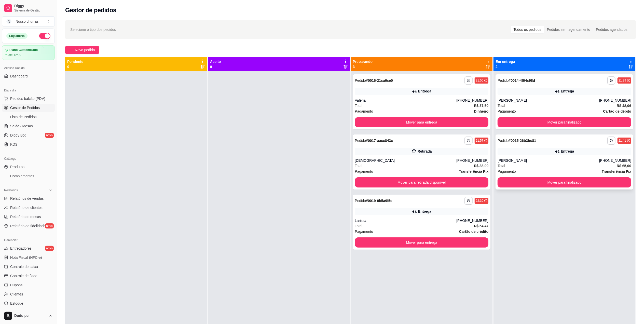
click at [363, 145] on div "**********" at bounding box center [565, 161] width 138 height 55
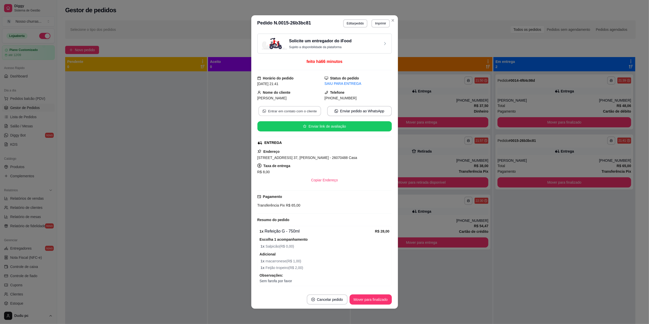
click at [305, 112] on button "Entrar em contato com o cliente" at bounding box center [289, 111] width 63 height 10
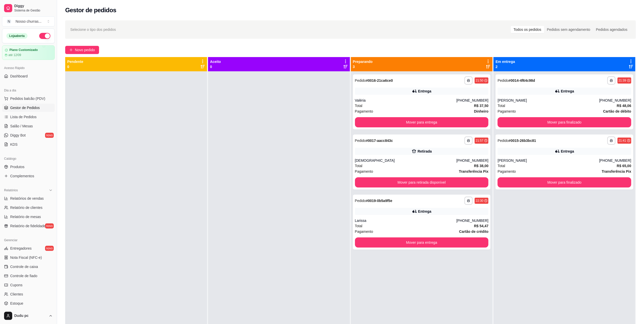
click at [197, 124] on div at bounding box center [136, 233] width 142 height 324
click at [27, 201] on link "Relatórios de vendas" at bounding box center [28, 198] width 53 height 8
select select "ALL"
select select "0"
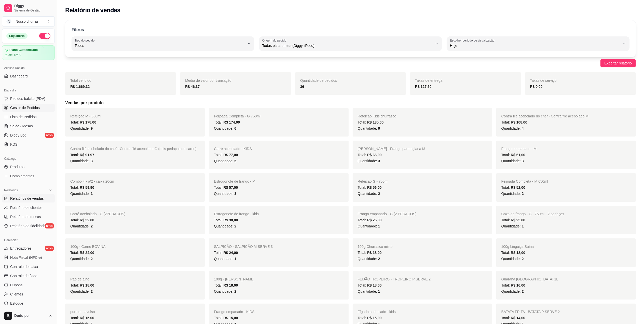
click at [19, 106] on span "Gestor de Pedidos" at bounding box center [25, 107] width 30 height 5
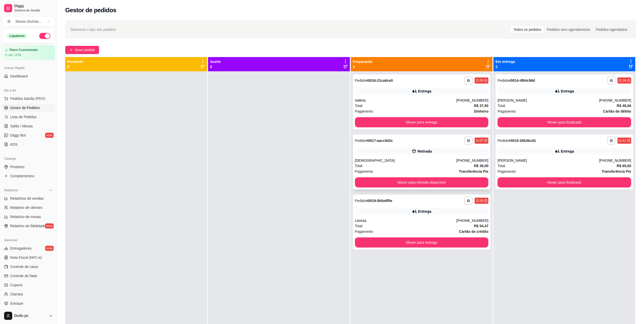
click at [363, 154] on div "Retirada" at bounding box center [422, 151] width 134 height 7
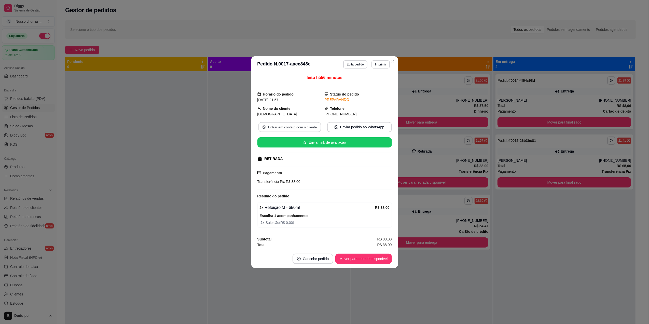
click at [285, 123] on button "Entrar em contato com o cliente" at bounding box center [289, 127] width 63 height 10
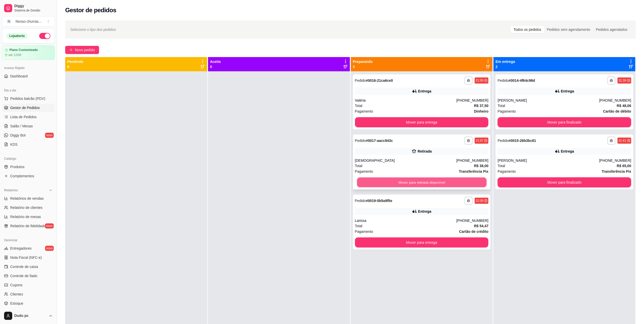
click at [363, 183] on button "Mover para retirada disponível" at bounding box center [422, 183] width 130 height 10
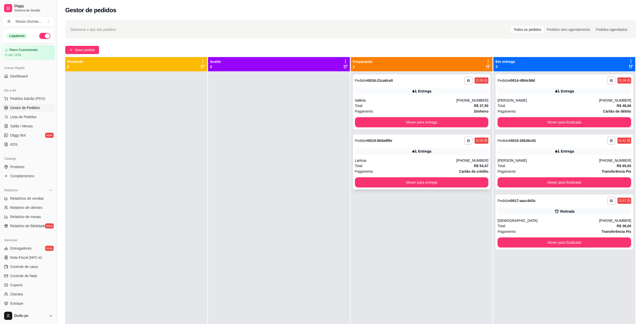
click at [363, 161] on div "Larissa" at bounding box center [406, 160] width 102 height 5
click at [363, 105] on div "Total R$ 37,50" at bounding box center [422, 106] width 134 height 6
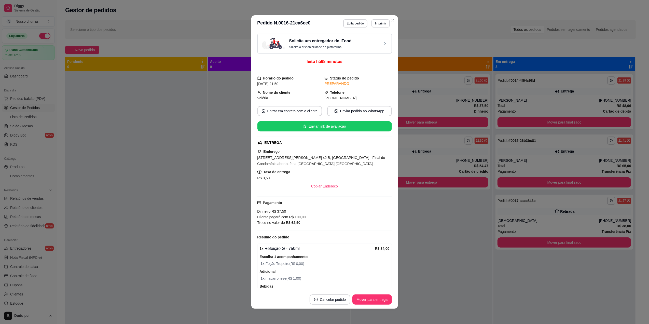
scroll to position [33, 0]
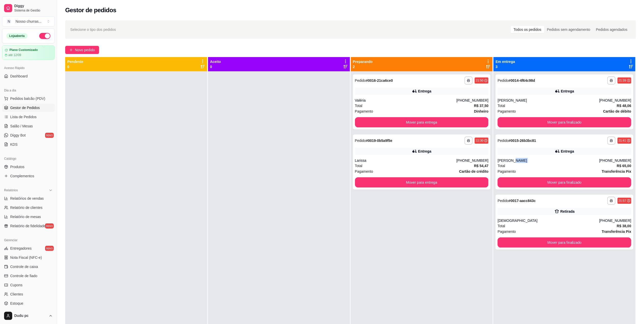
click at [363, 160] on div "[PERSON_NAME]" at bounding box center [549, 160] width 102 height 5
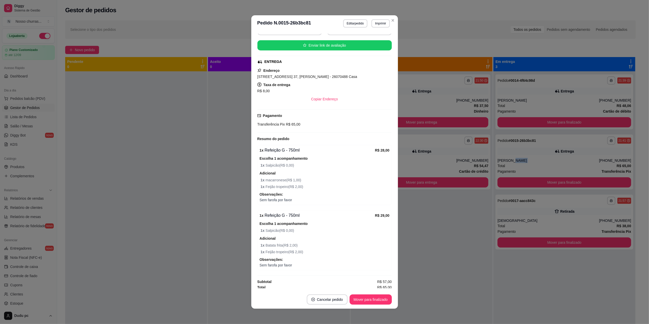
scroll to position [87, 0]
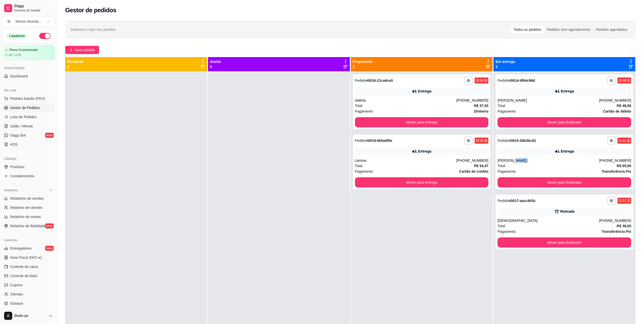
click at [363, 86] on div "**********" at bounding box center [565, 101] width 138 height 55
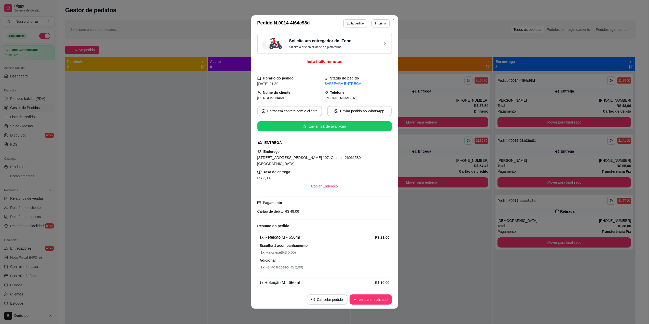
drag, startPoint x: 391, startPoint y: 266, endPoint x: 389, endPoint y: 265, distance: 3.0
click at [363, 265] on div "Solicite um entregador do iFood Sujeito a disponibilidade da plataforma feito h…" at bounding box center [324, 161] width 147 height 259
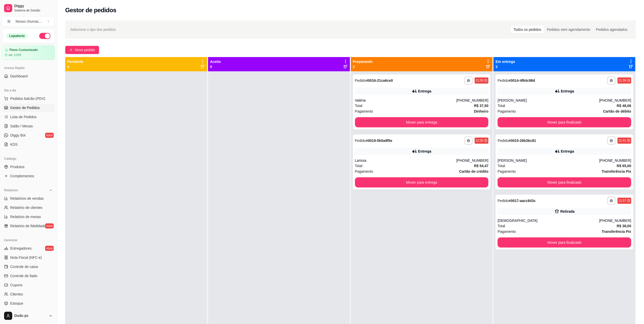
click at [363, 154] on div "Entrega" at bounding box center [565, 151] width 134 height 7
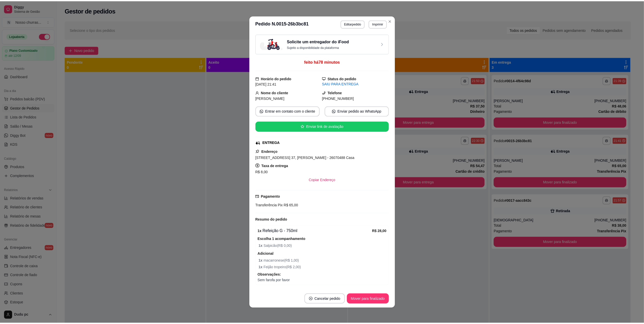
scroll to position [87, 0]
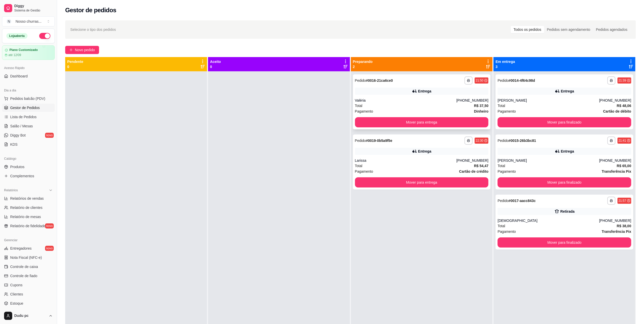
click at [363, 101] on div "Valéria" at bounding box center [406, 100] width 102 height 5
click at [363, 153] on div "Entrega" at bounding box center [424, 151] width 13 height 5
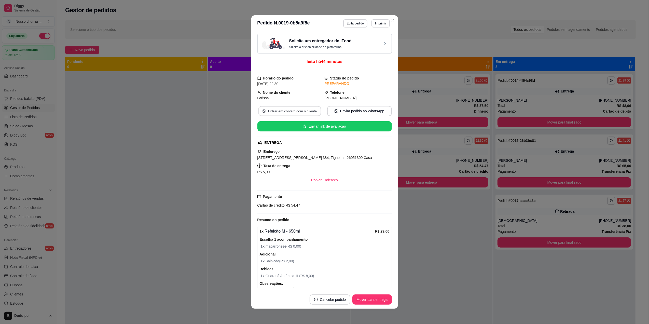
click at [296, 110] on button "Entrar em contato com o cliente" at bounding box center [289, 111] width 63 height 10
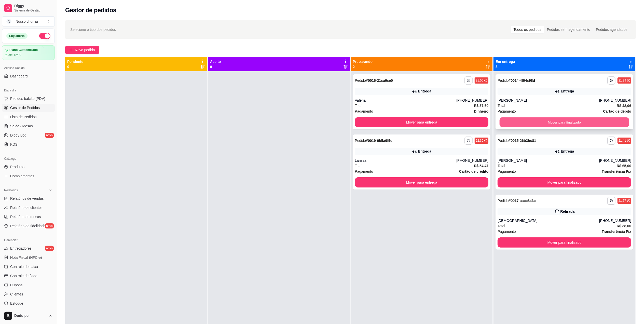
click at [363, 120] on button "Mover para finalizado" at bounding box center [565, 122] width 130 height 10
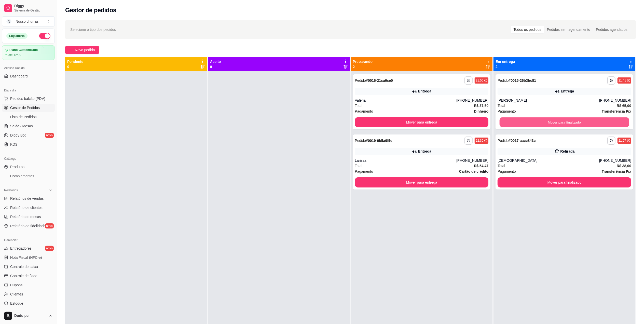
click at [363, 120] on button "Mover para finalizado" at bounding box center [565, 122] width 130 height 10
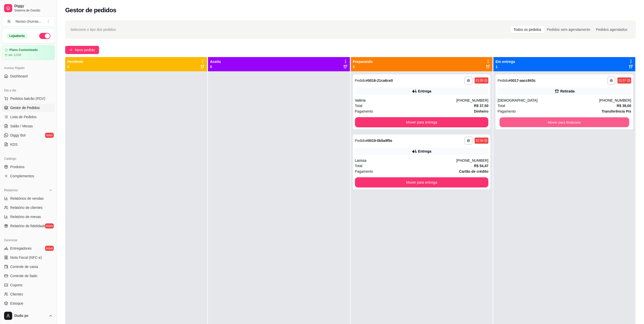
click at [363, 120] on button "Mover para finalizado" at bounding box center [565, 122] width 130 height 10
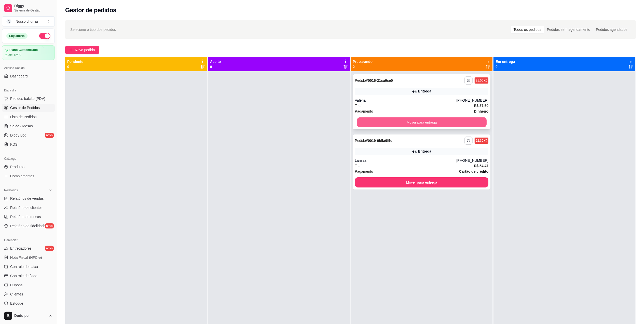
click at [363, 121] on button "Mover para entrega" at bounding box center [422, 122] width 130 height 10
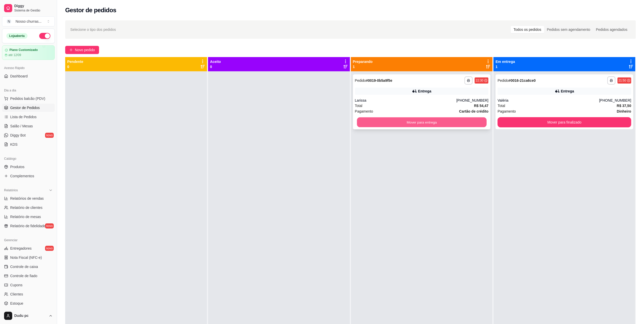
click at [363, 122] on button "Mover para entrega" at bounding box center [422, 122] width 130 height 10
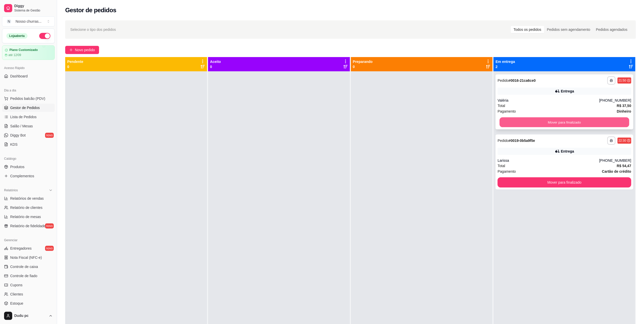
click at [363, 123] on button "Mover para finalizado" at bounding box center [565, 122] width 130 height 10
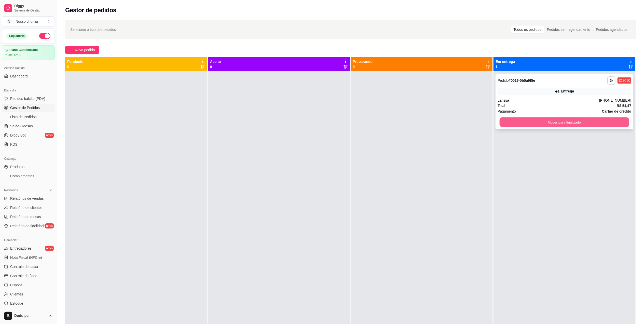
click at [363, 124] on button "Mover para finalizado" at bounding box center [565, 122] width 130 height 10
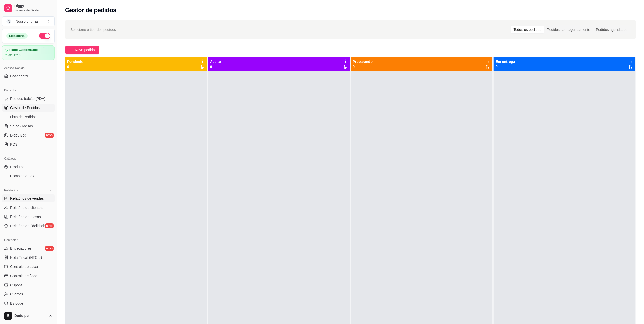
click at [34, 199] on span "Relatórios de vendas" at bounding box center [27, 198] width 34 height 5
select select "ALL"
select select "0"
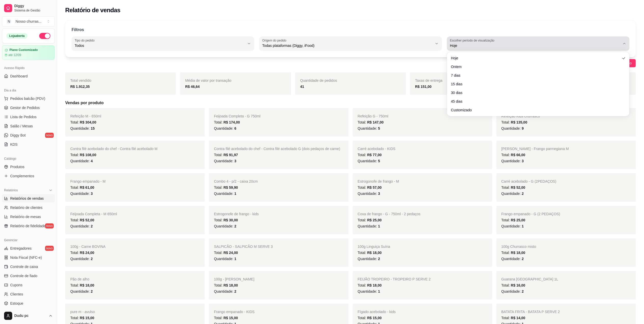
click at [363, 43] on span "Hoje" at bounding box center [535, 45] width 170 height 5
click at [363, 60] on div "Exportar relatório" at bounding box center [350, 63] width 571 height 8
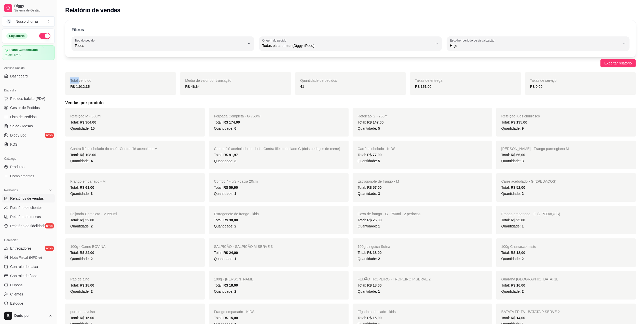
click at [363, 60] on div "Exportar relatório" at bounding box center [350, 63] width 571 height 8
drag, startPoint x: 560, startPoint y: 51, endPoint x: 550, endPoint y: 44, distance: 12.0
click at [363, 44] on div "Filtros ALL Tipo do pedido Todos Entrega Retirada Mesa Consumo local Tipo do pe…" at bounding box center [350, 38] width 571 height 37
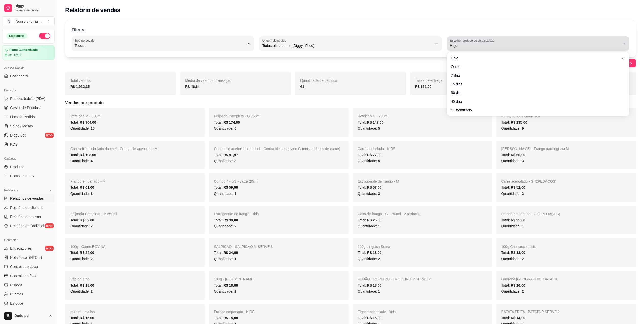
click at [363, 44] on span "Hoje" at bounding box center [535, 45] width 170 height 5
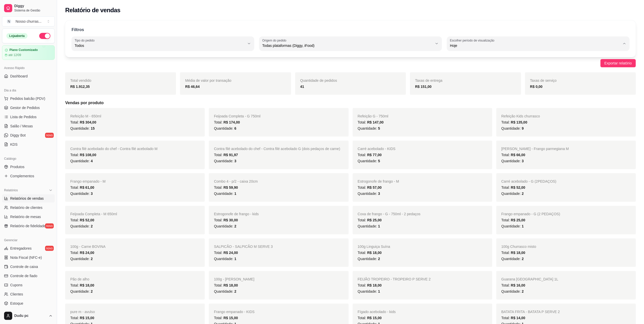
click at [363, 108] on span "Customizado" at bounding box center [536, 107] width 162 height 5
type input "-1"
select select "-1"
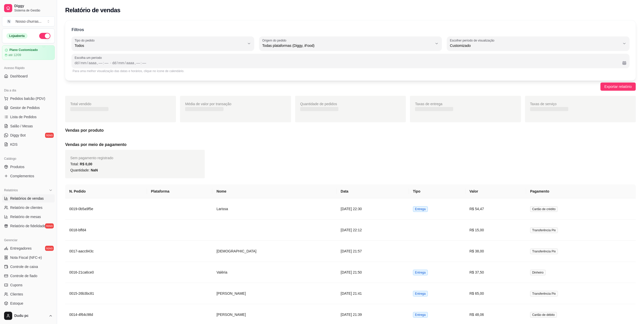
scroll to position [5, 0]
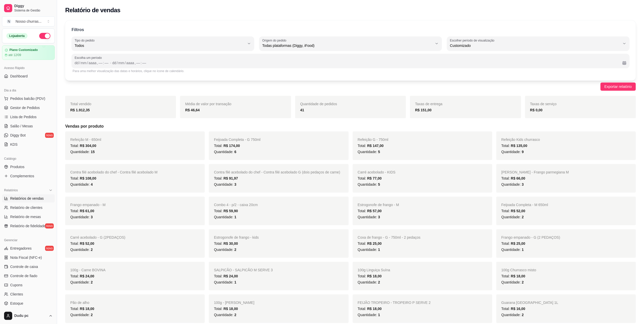
click at [363, 103] on div "Quantidade de pedidos 41" at bounding box center [350, 107] width 111 height 22
click at [76, 64] on div "dd" at bounding box center [76, 62] width 5 height 5
